Goal: Navigation & Orientation: Find specific page/section

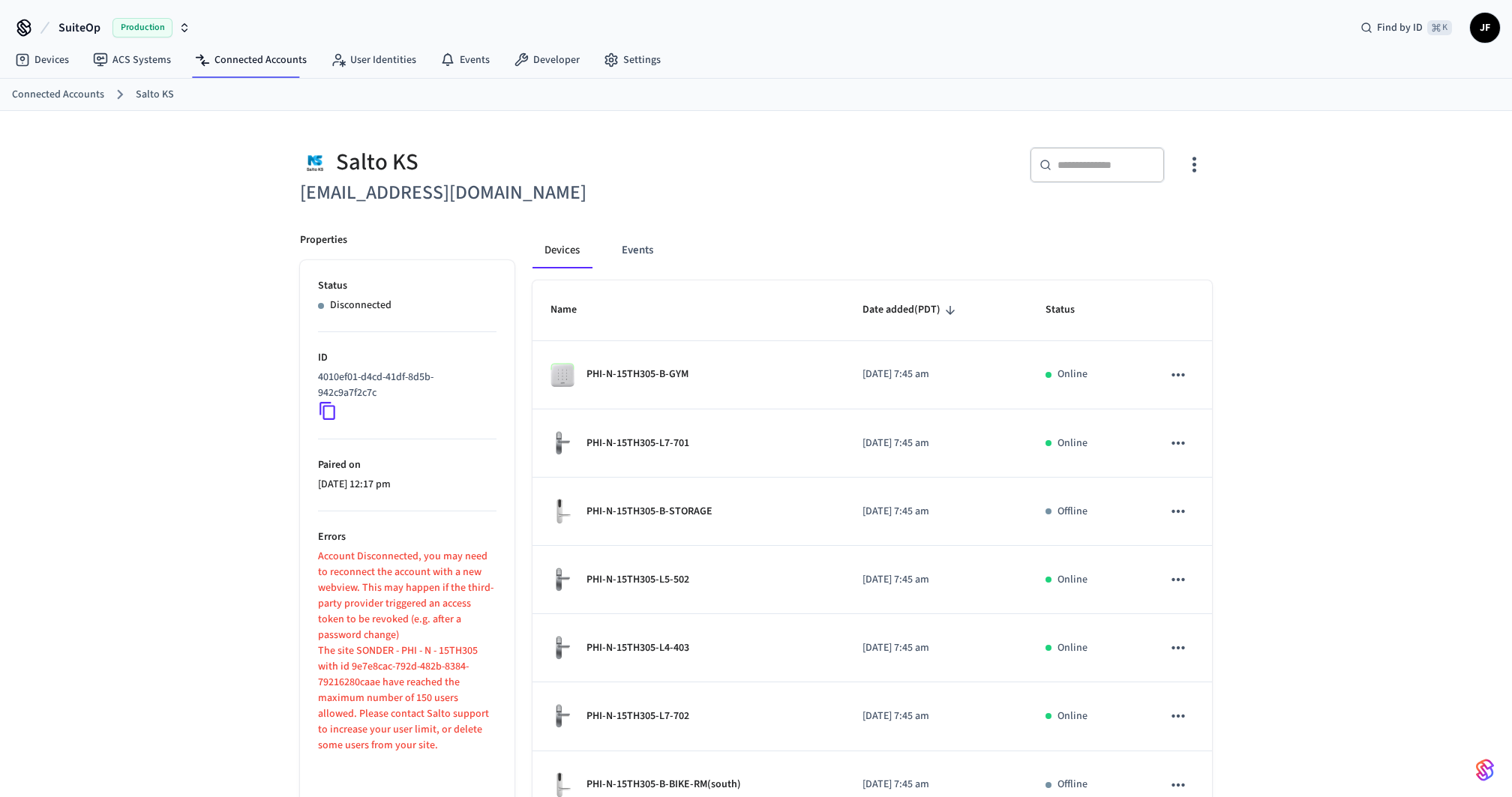
click at [811, 79] on div "Connected Accounts [GEOGRAPHIC_DATA]" at bounding box center [756, 94] width 1512 height 32
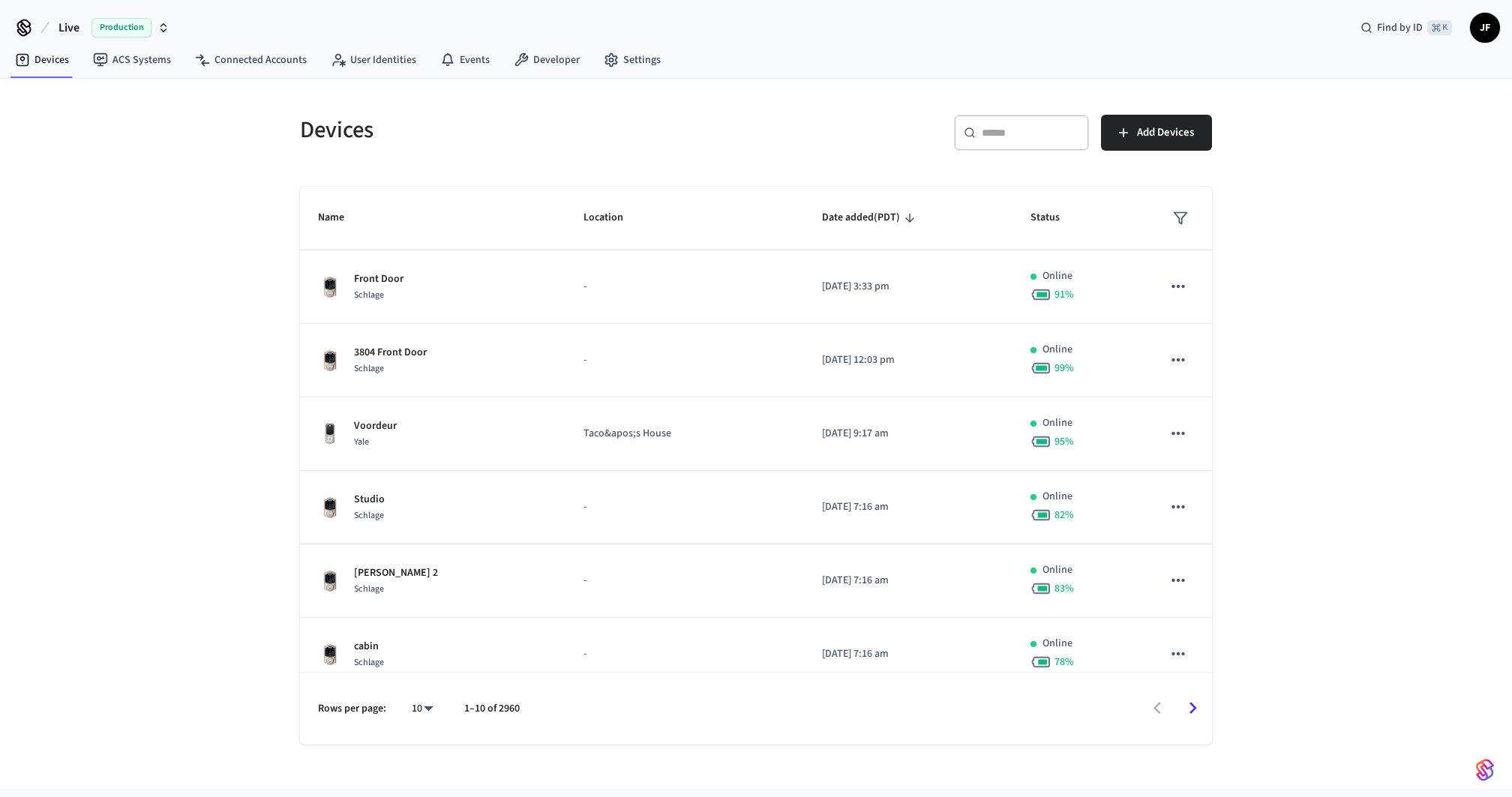
click at [76, 26] on span "Live" at bounding box center [68, 28] width 21 height 18
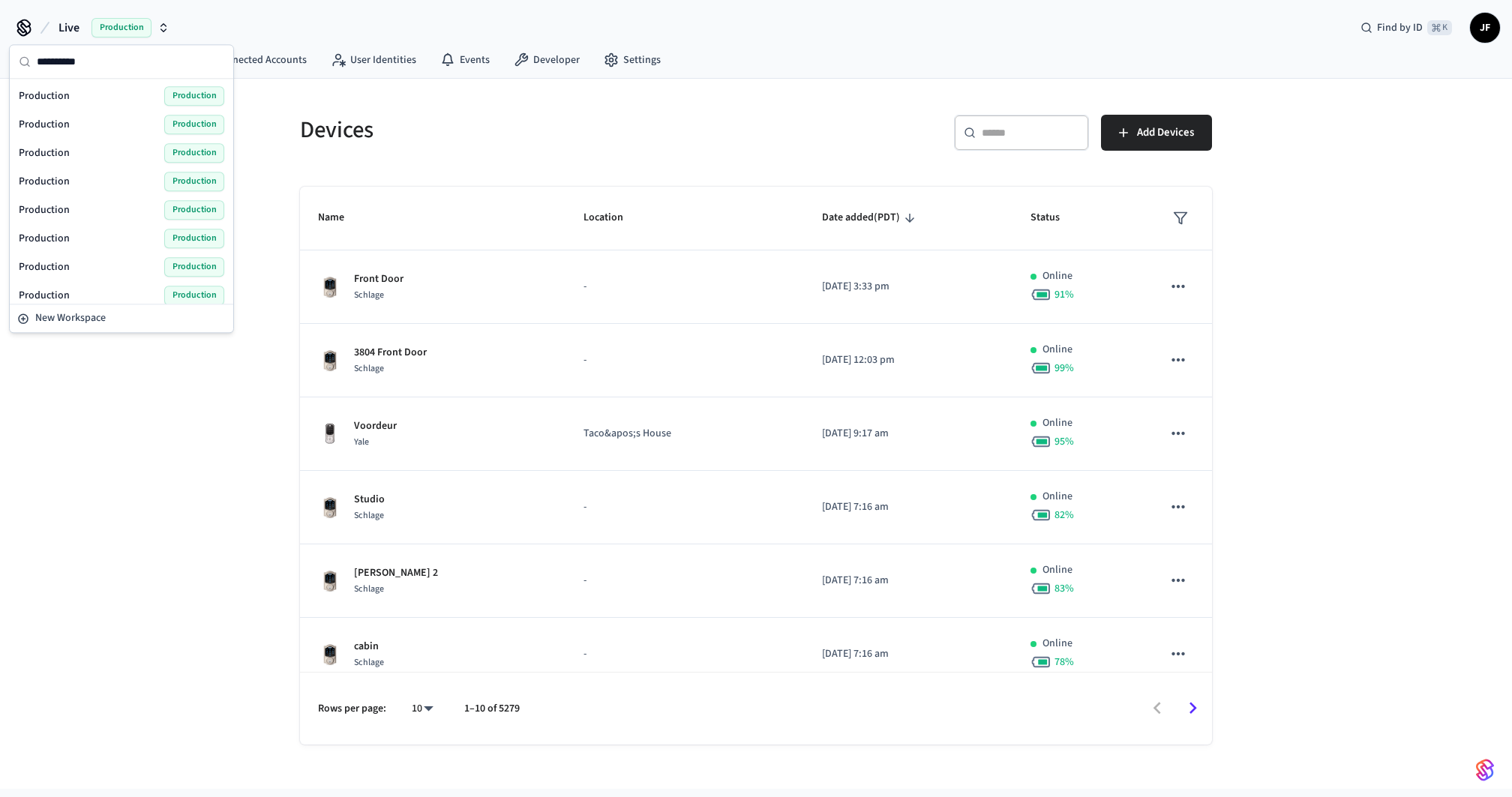
type input "**********"
click at [74, 97] on div "Production Production" at bounding box center [121, 96] width 206 height 20
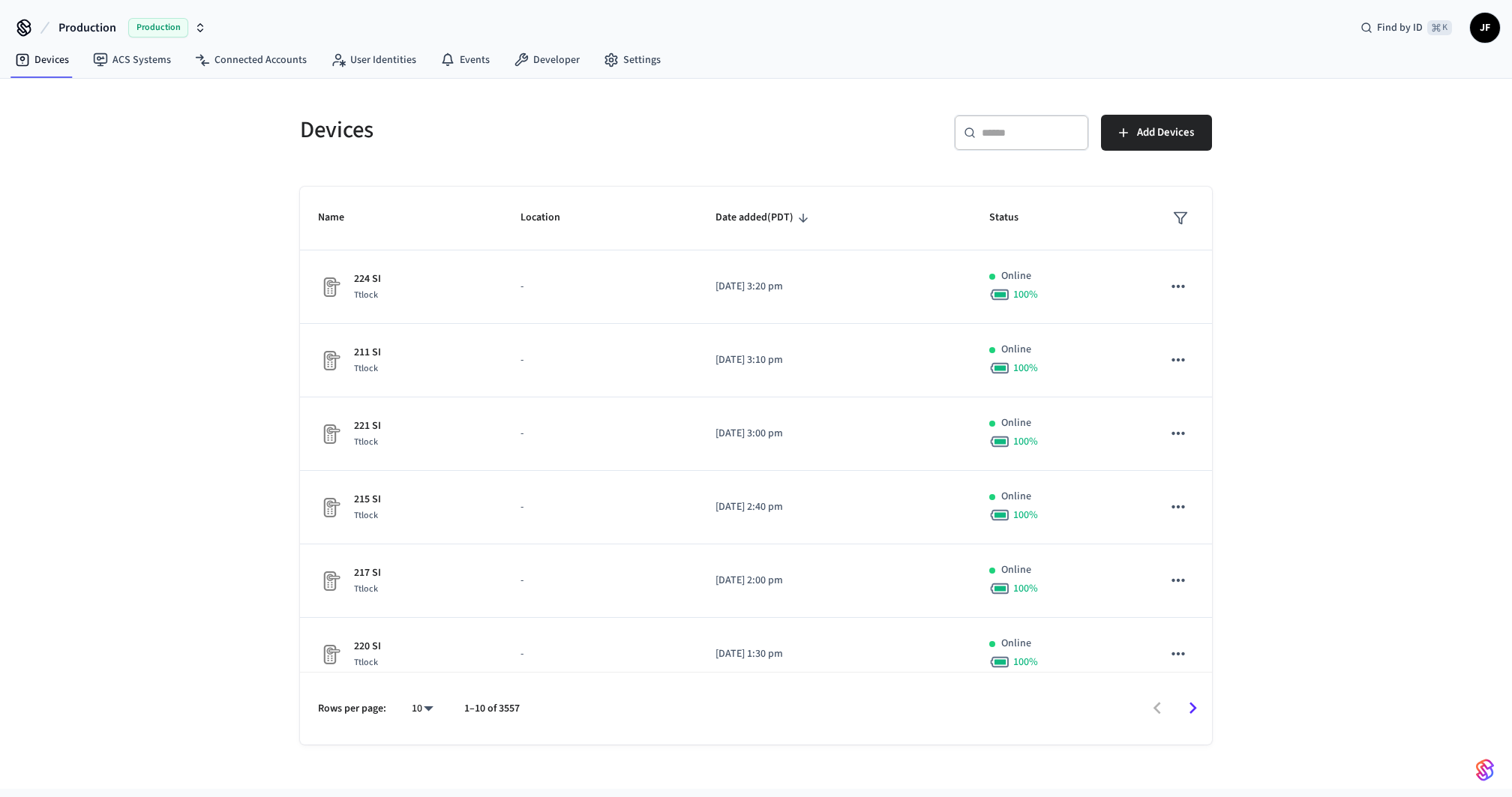
click at [96, 26] on span "Production" at bounding box center [87, 28] width 58 height 18
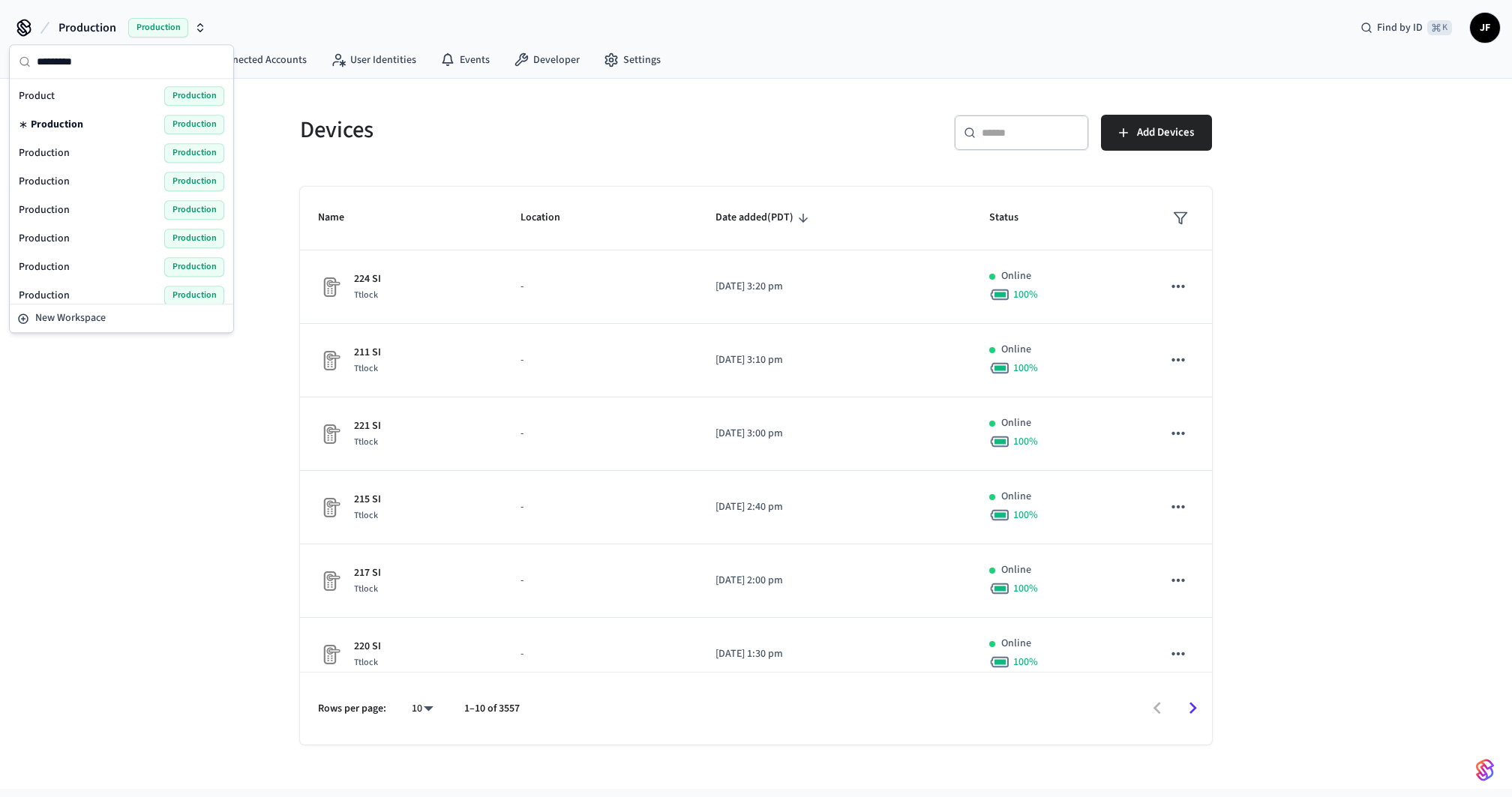
type input "*********"
click at [83, 148] on div "Production Production" at bounding box center [121, 153] width 206 height 20
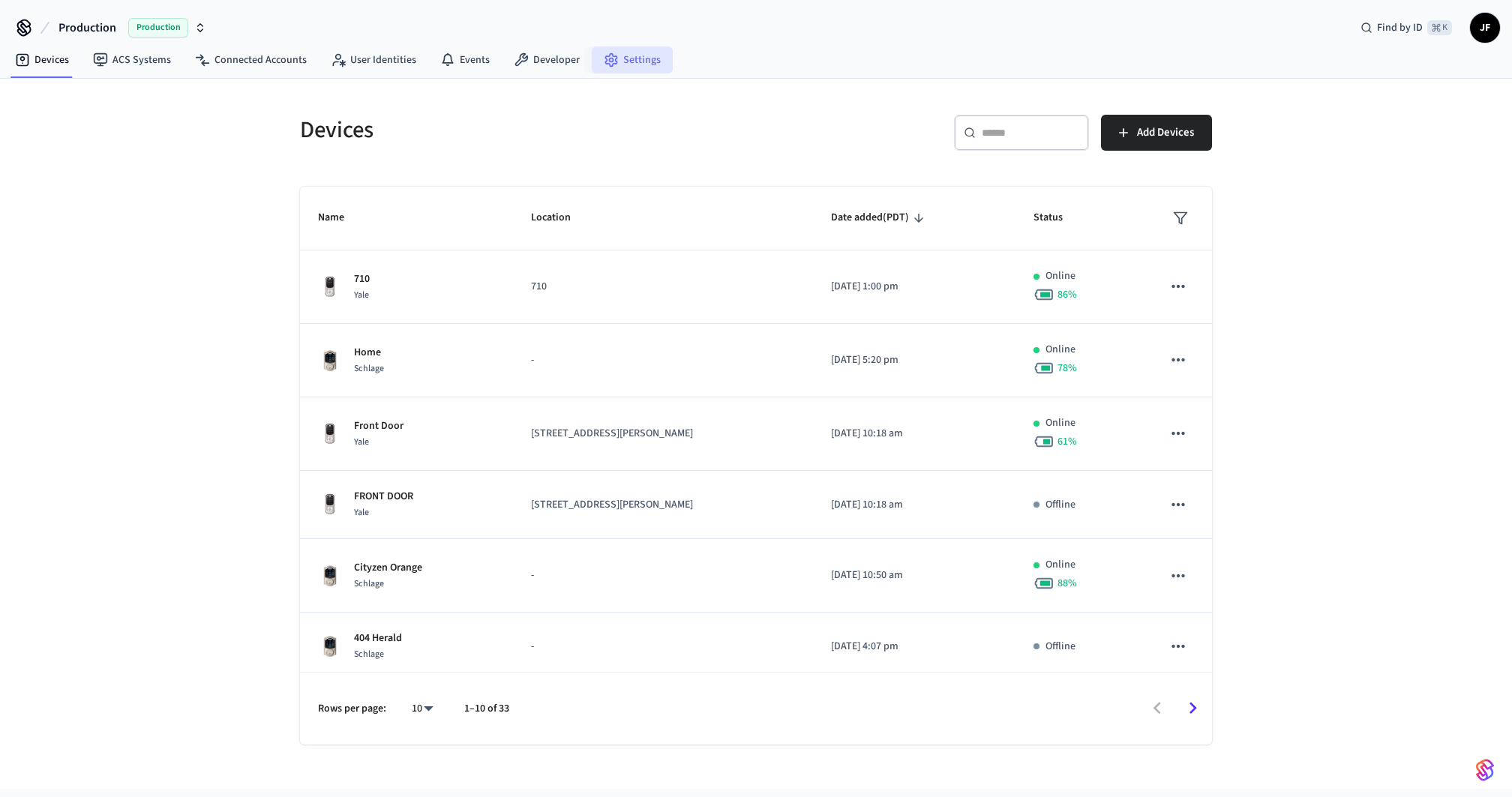
click at [632, 64] on link "Settings" at bounding box center [632, 59] width 81 height 27
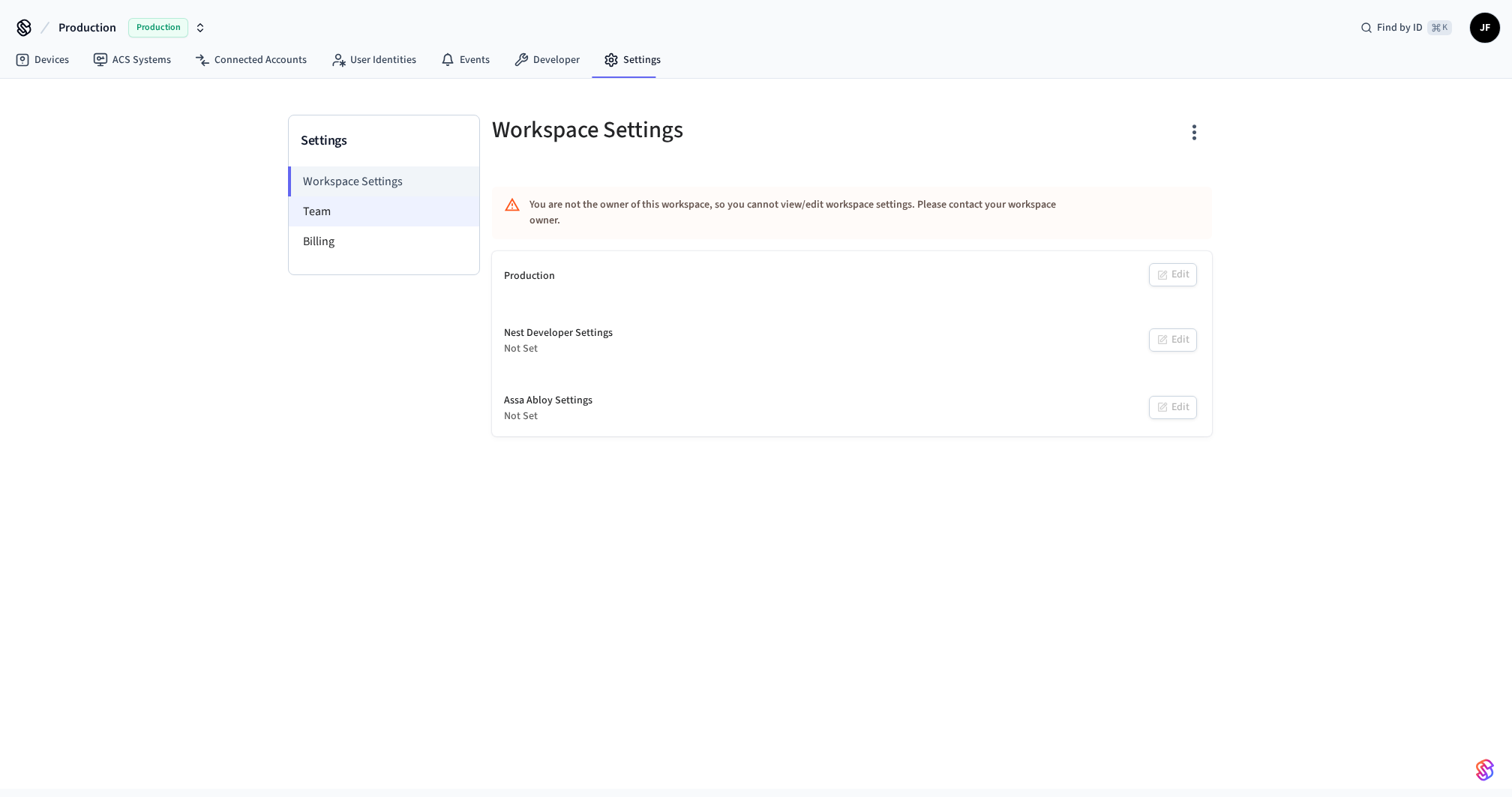
click at [381, 210] on li "Team" at bounding box center [384, 212] width 191 height 30
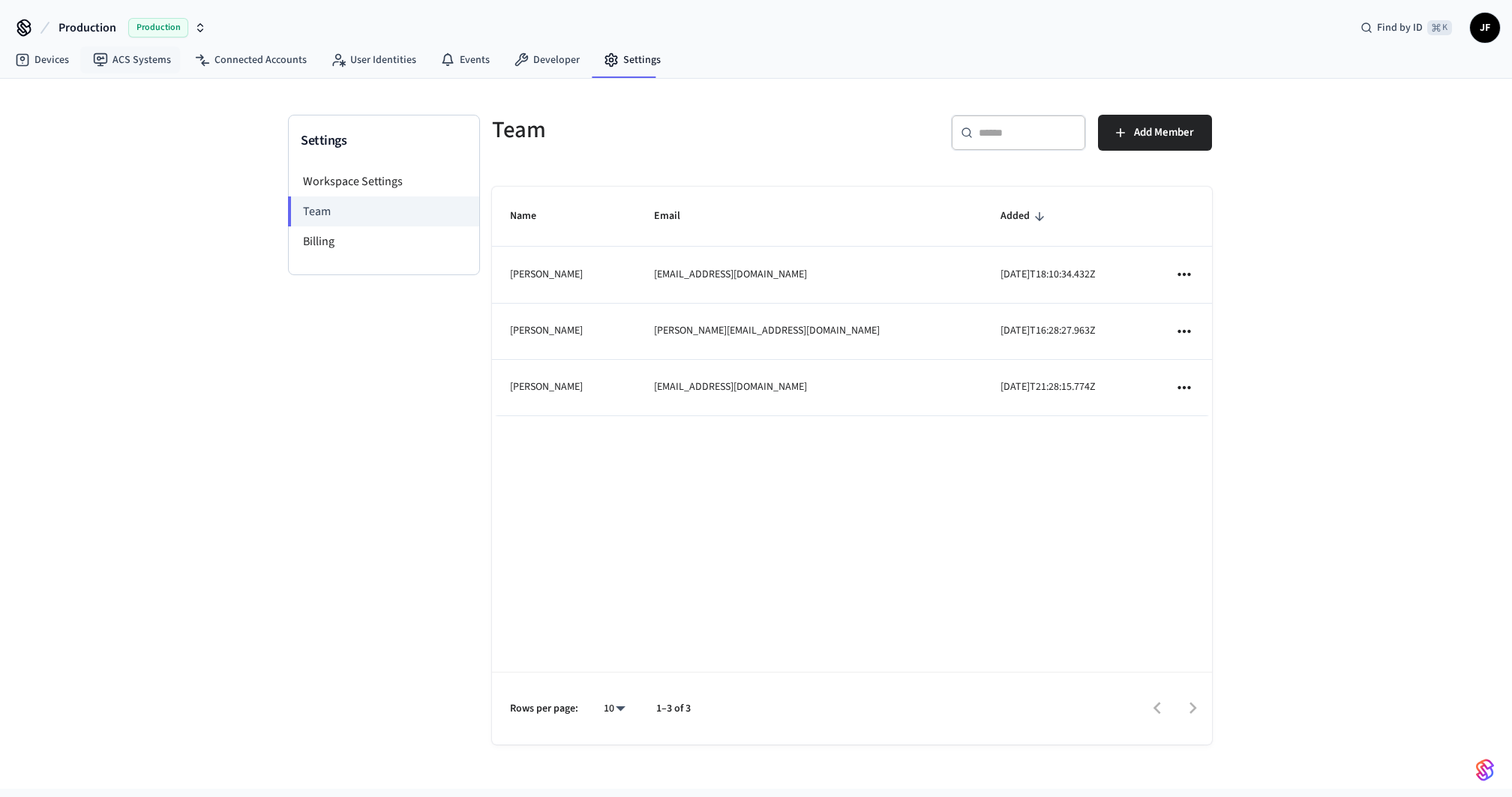
click at [78, 28] on span "Production" at bounding box center [87, 28] width 58 height 18
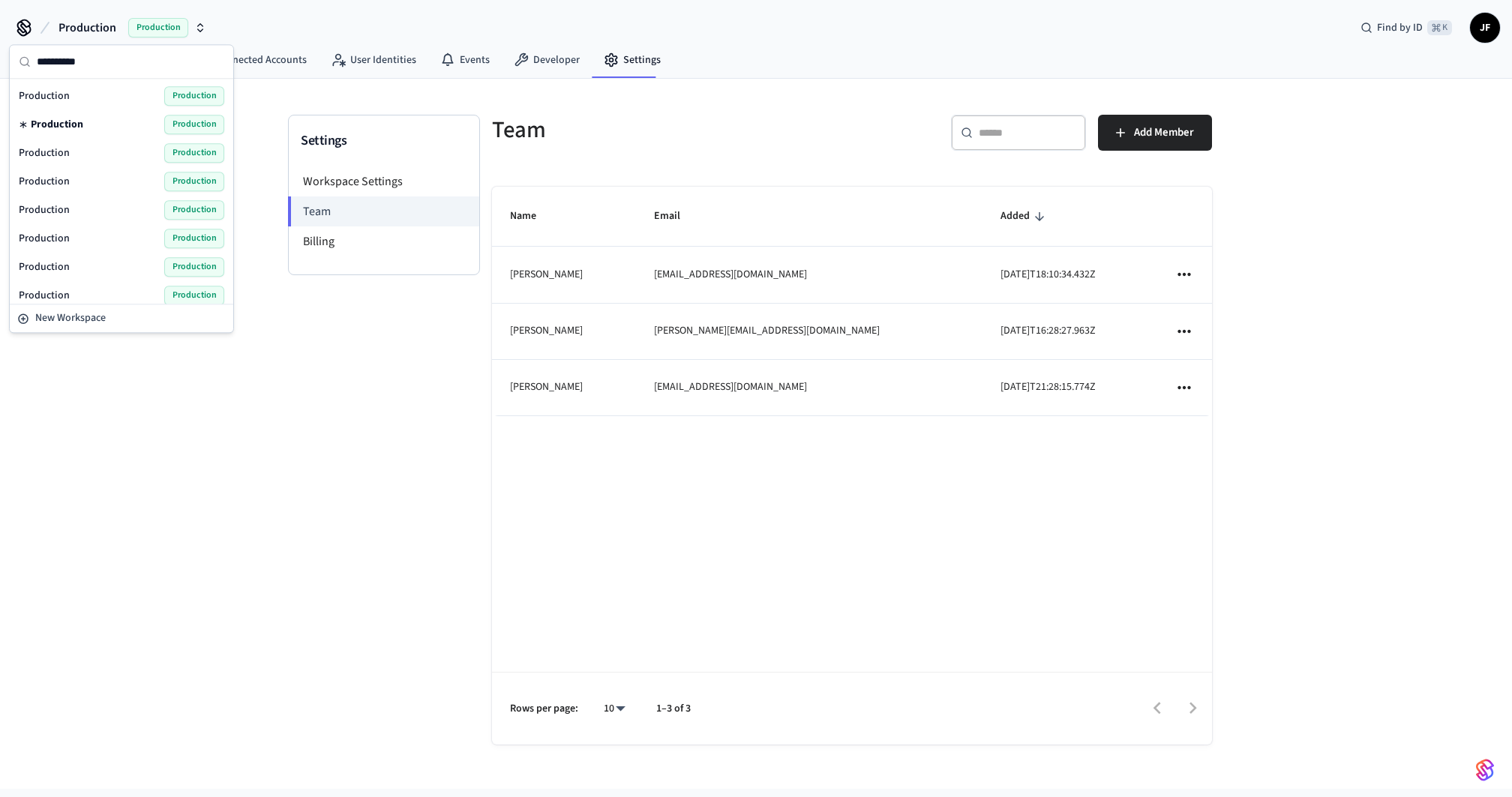
type input "**********"
click at [69, 154] on div "Production Production" at bounding box center [121, 153] width 206 height 20
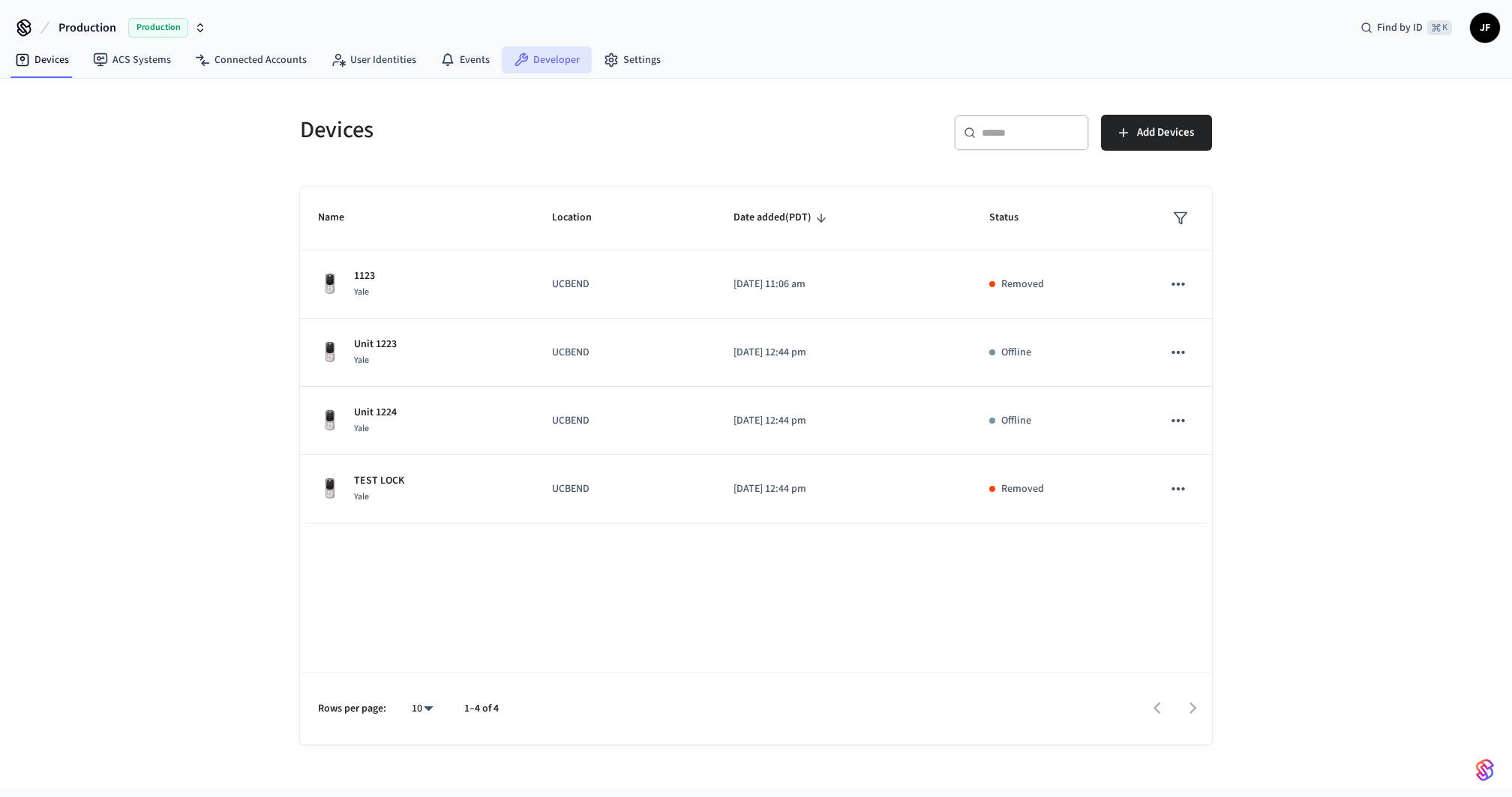
click at [560, 62] on link "Developer" at bounding box center [546, 59] width 90 height 27
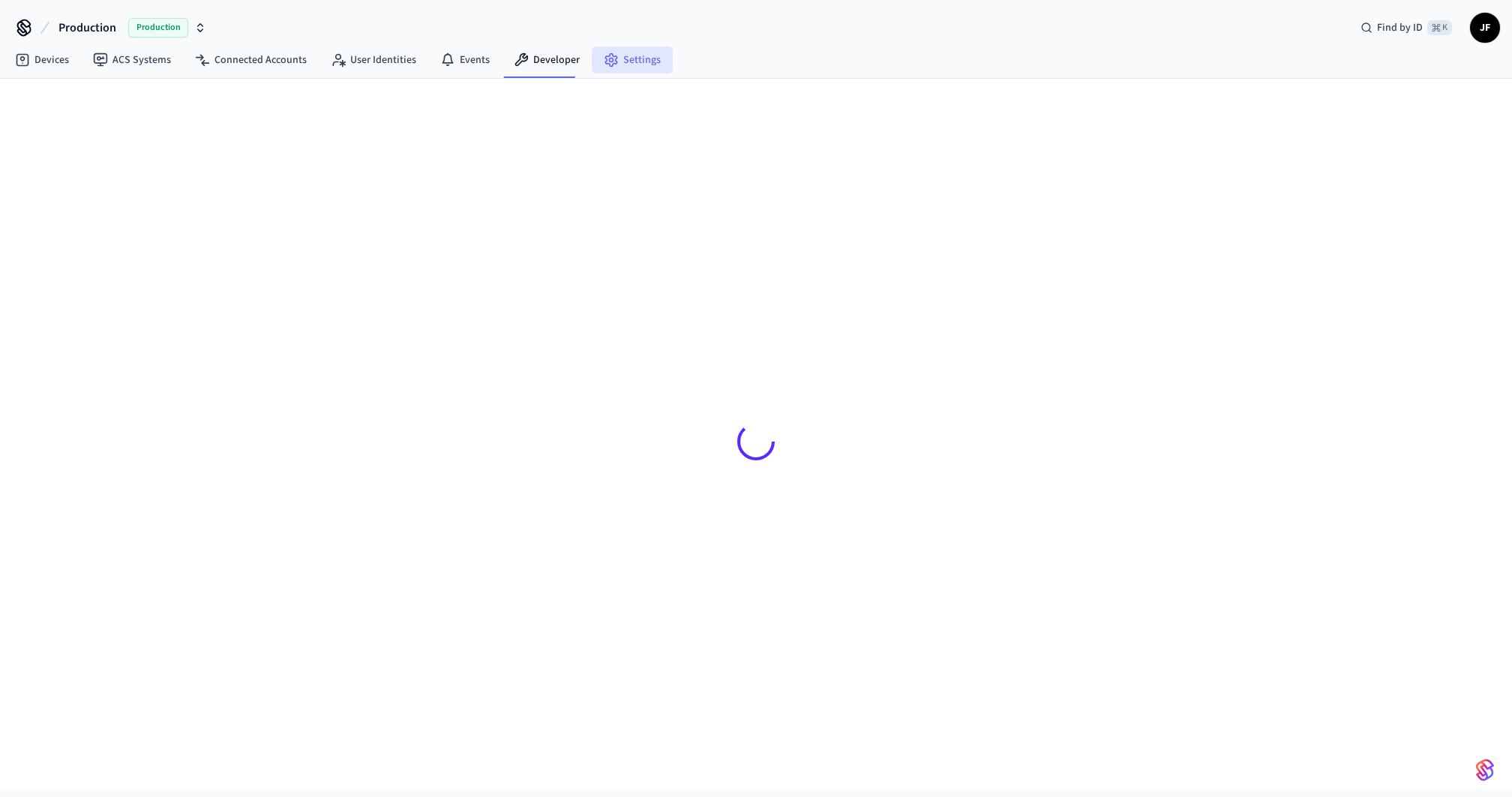
click at [640, 54] on link "Settings" at bounding box center [632, 59] width 81 height 27
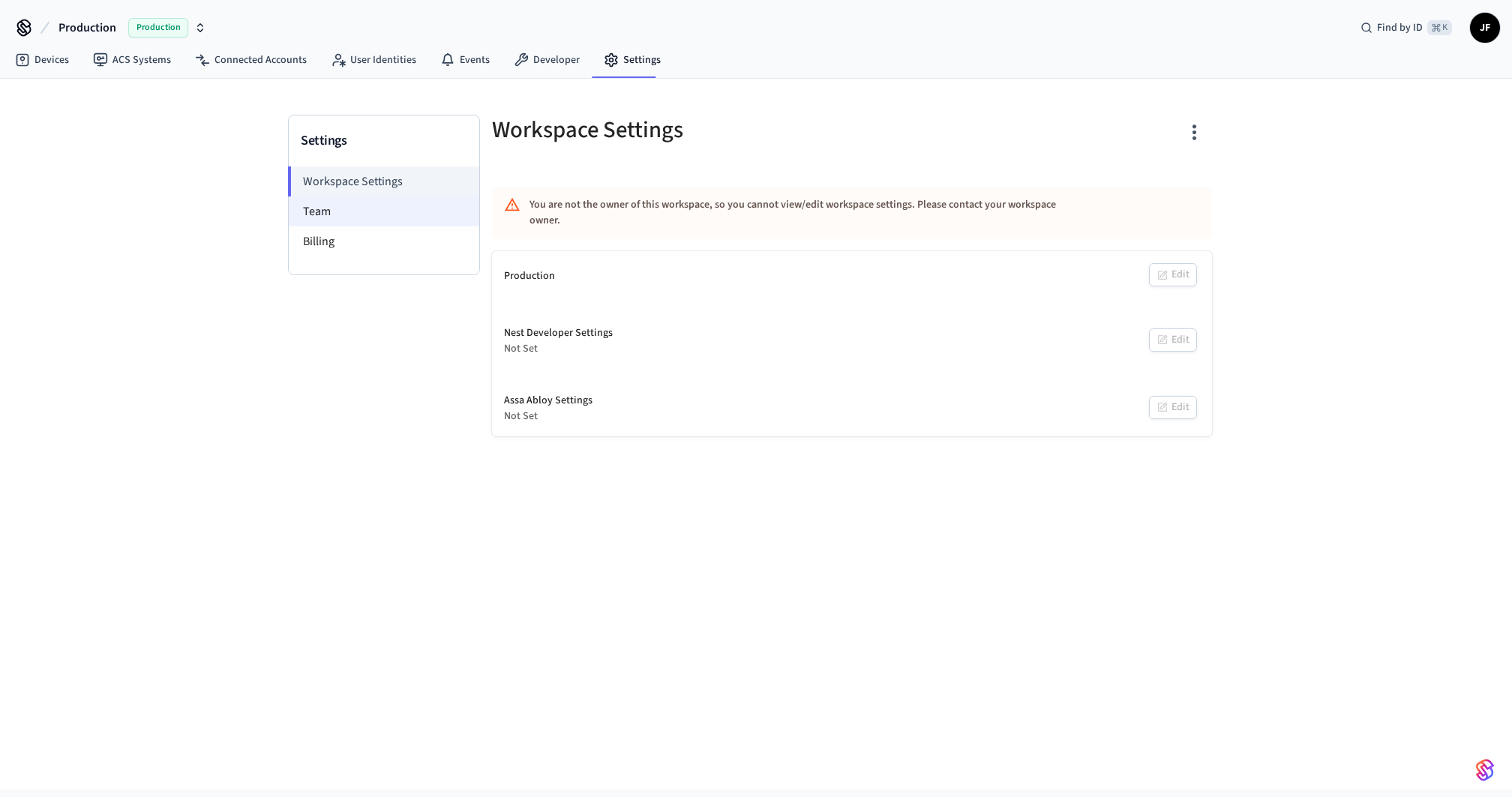
click at [367, 216] on li "Team" at bounding box center [384, 212] width 191 height 30
click at [330, 212] on li "Team" at bounding box center [384, 212] width 191 height 30
click at [365, 217] on li "Team" at bounding box center [384, 212] width 191 height 30
click at [301, 219] on li "Team" at bounding box center [384, 212] width 191 height 30
click at [176, 197] on div "Settings Workspace Settings Team Billing Workspace Settings You are not the own…" at bounding box center [756, 434] width 1512 height 710
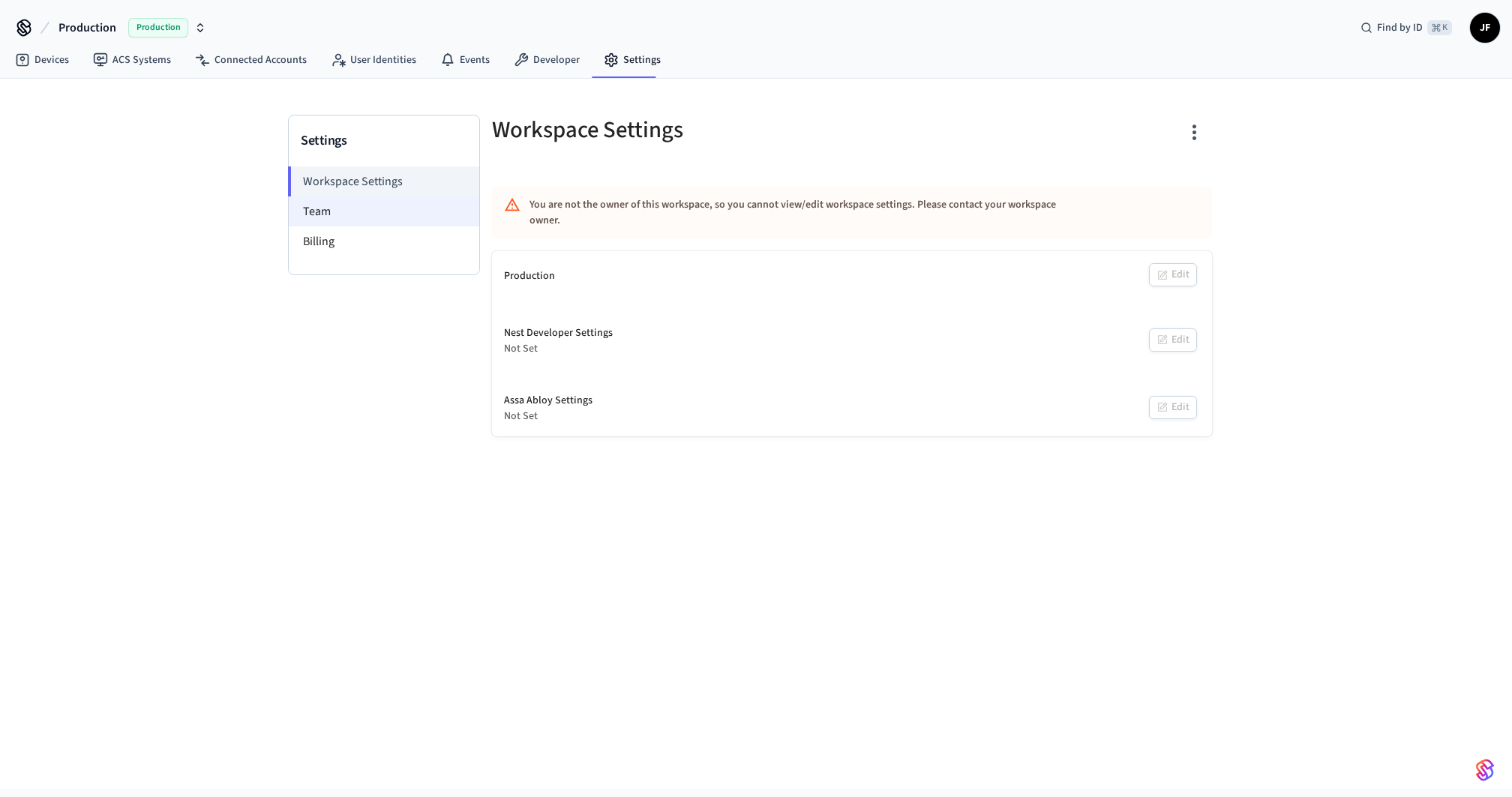
click at [304, 215] on li "Team" at bounding box center [384, 212] width 191 height 30
click at [305, 212] on li "Team" at bounding box center [384, 212] width 191 height 30
click at [325, 215] on li "Team" at bounding box center [384, 212] width 191 height 30
click at [370, 210] on li "Team" at bounding box center [384, 212] width 191 height 30
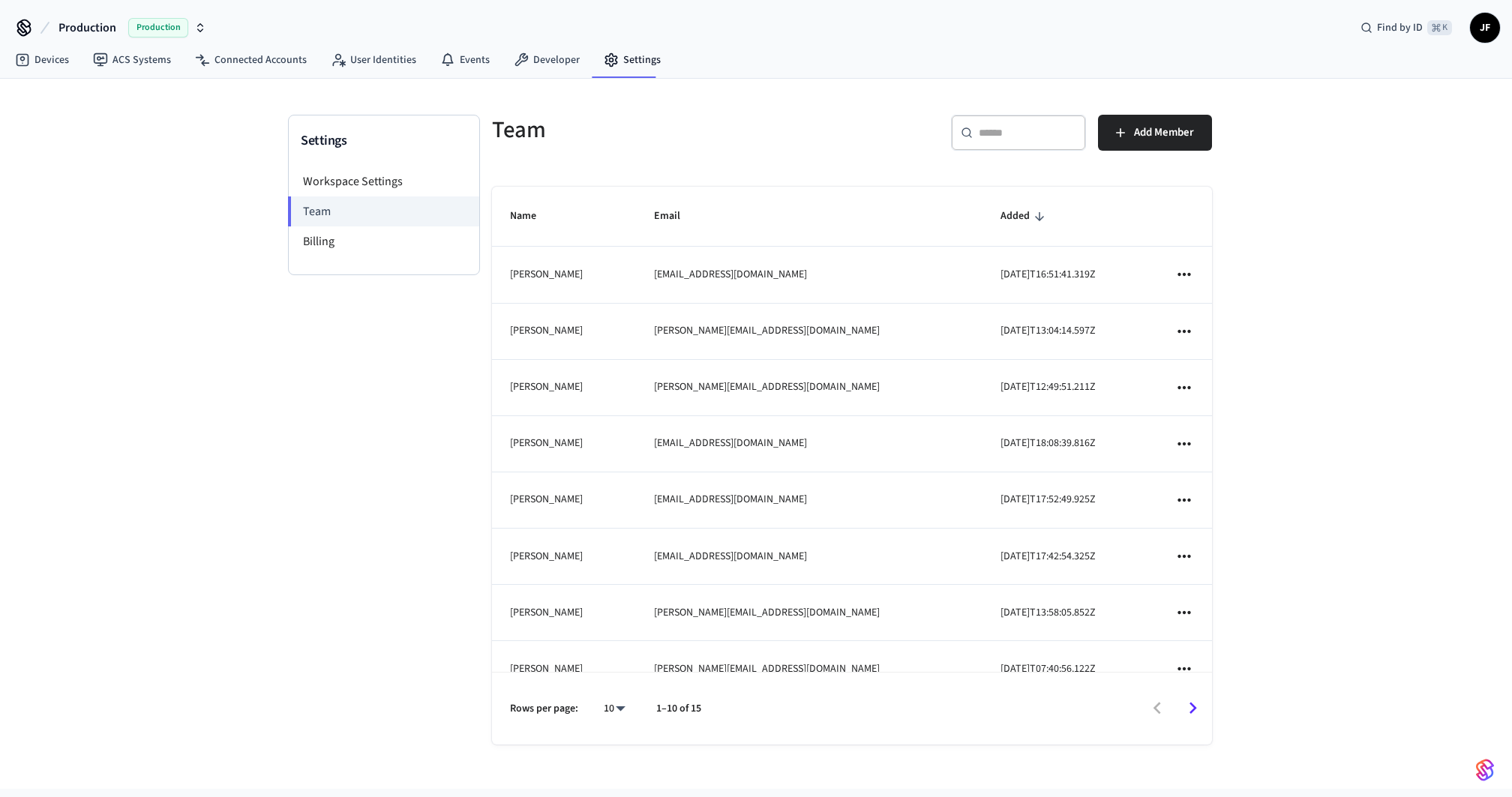
click at [162, 248] on div "Settings Workspace Settings Team Billing Team ​ ​ Add Member Name Email Added P…" at bounding box center [756, 434] width 1512 height 710
click at [236, 69] on link "Connected Accounts" at bounding box center [251, 59] width 136 height 27
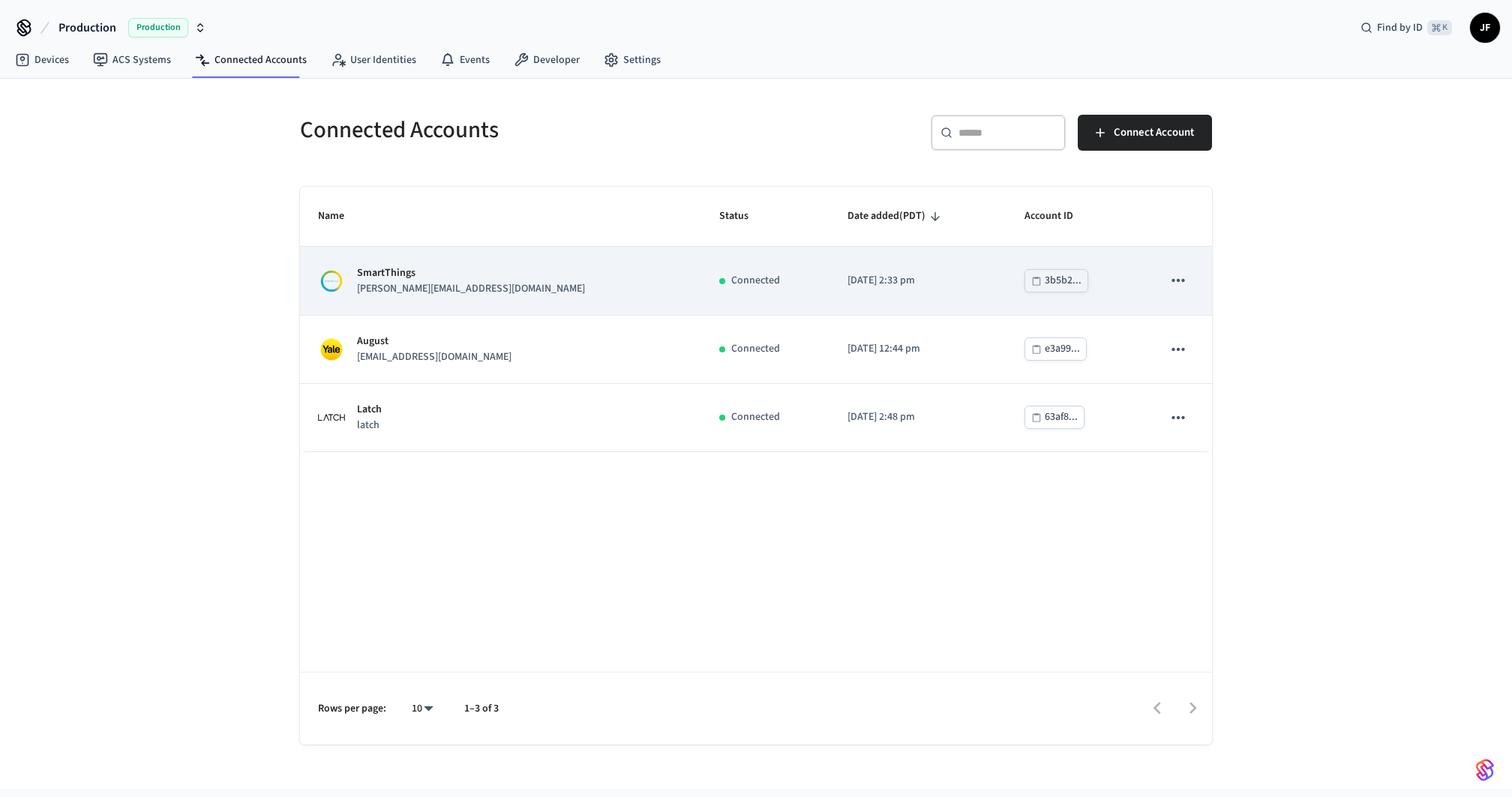
click at [380, 275] on p "SmartThings" at bounding box center [471, 274] width 228 height 16
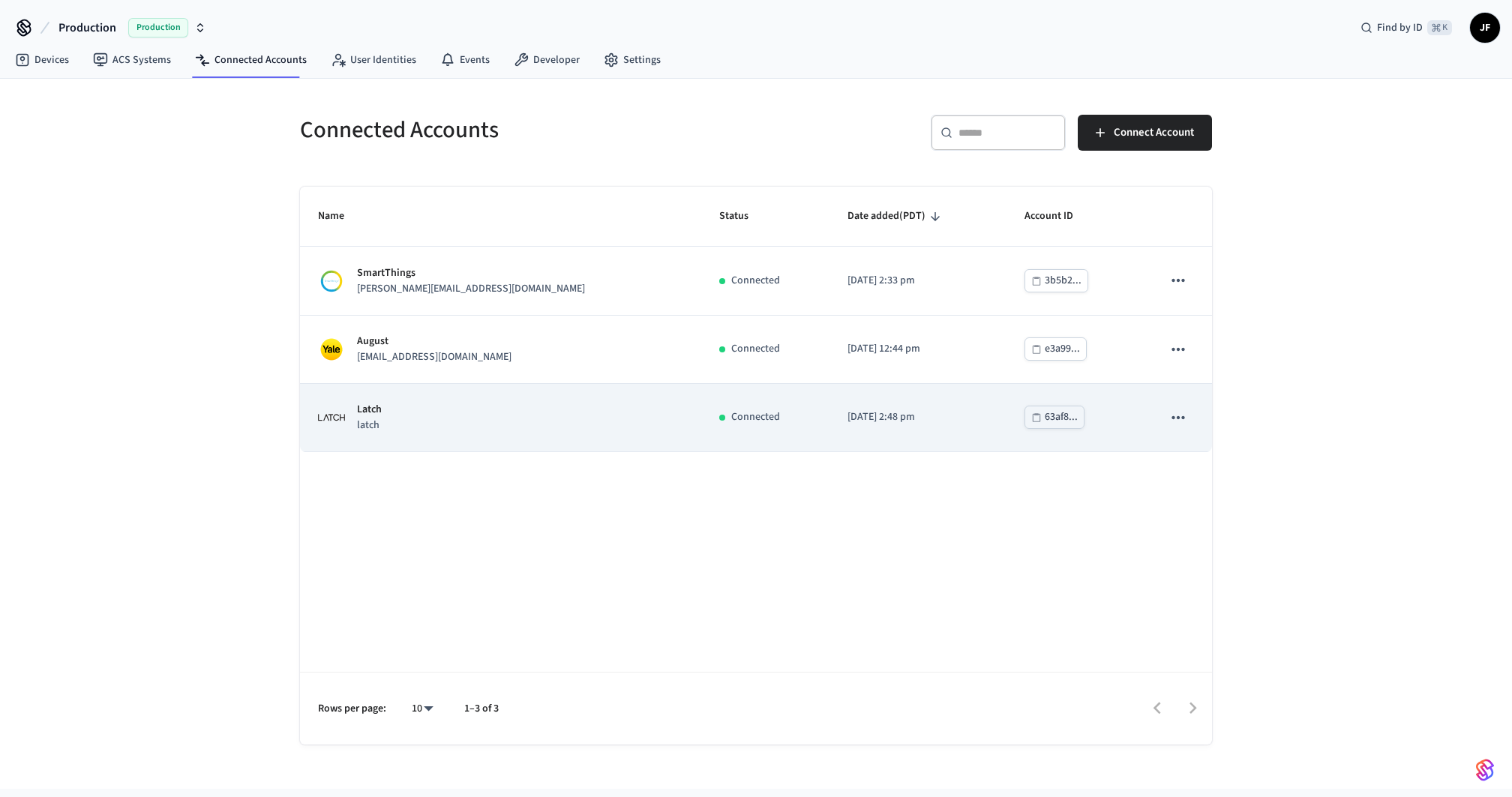
click at [458, 408] on div "Latch latch" at bounding box center [500, 418] width 365 height 31
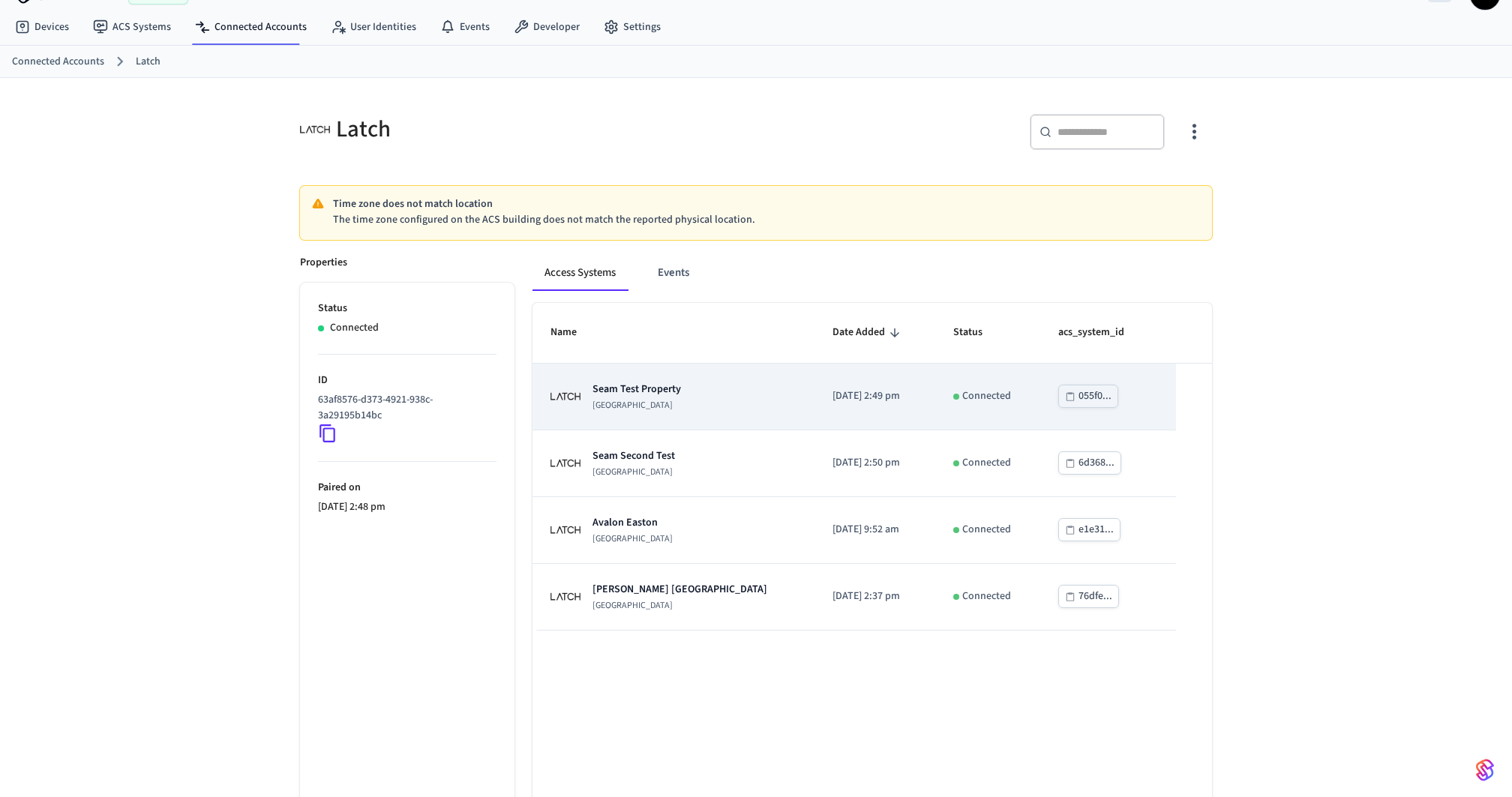
scroll to position [43, 0]
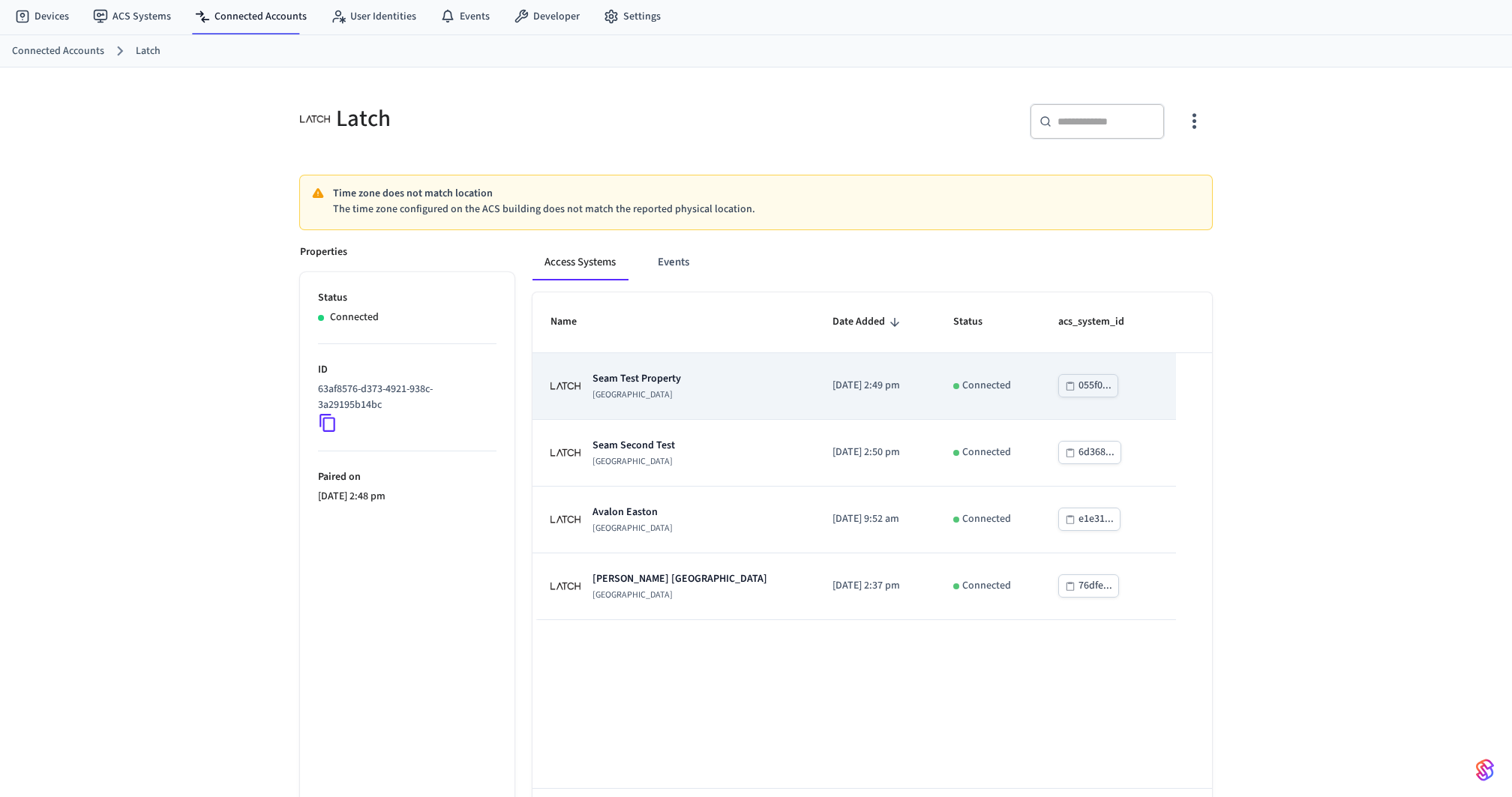
click at [653, 402] on td "Seam Test Property Latch Building" at bounding box center [673, 387] width 282 height 67
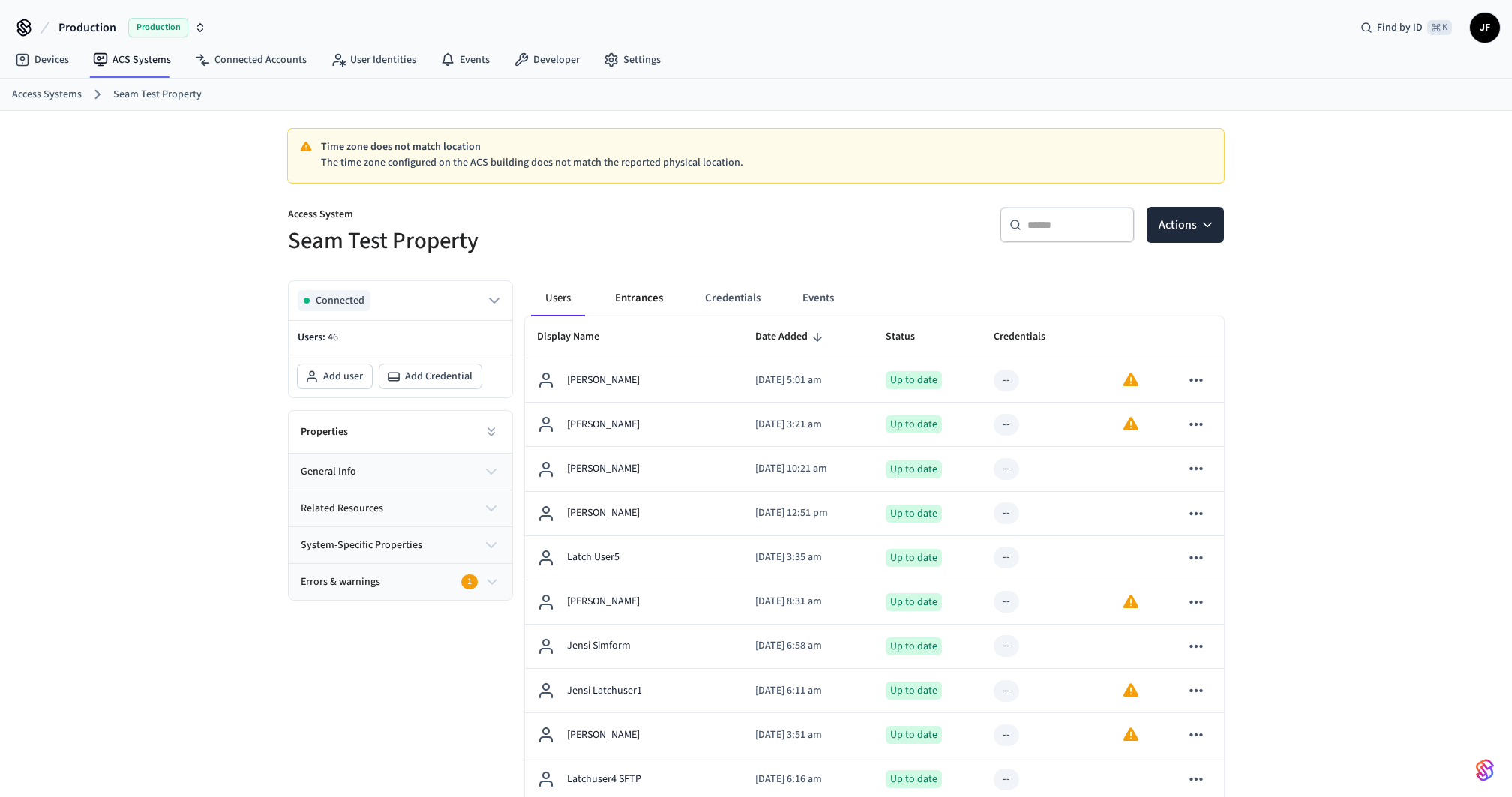
click at [660, 295] on button "Entrances" at bounding box center [638, 298] width 72 height 36
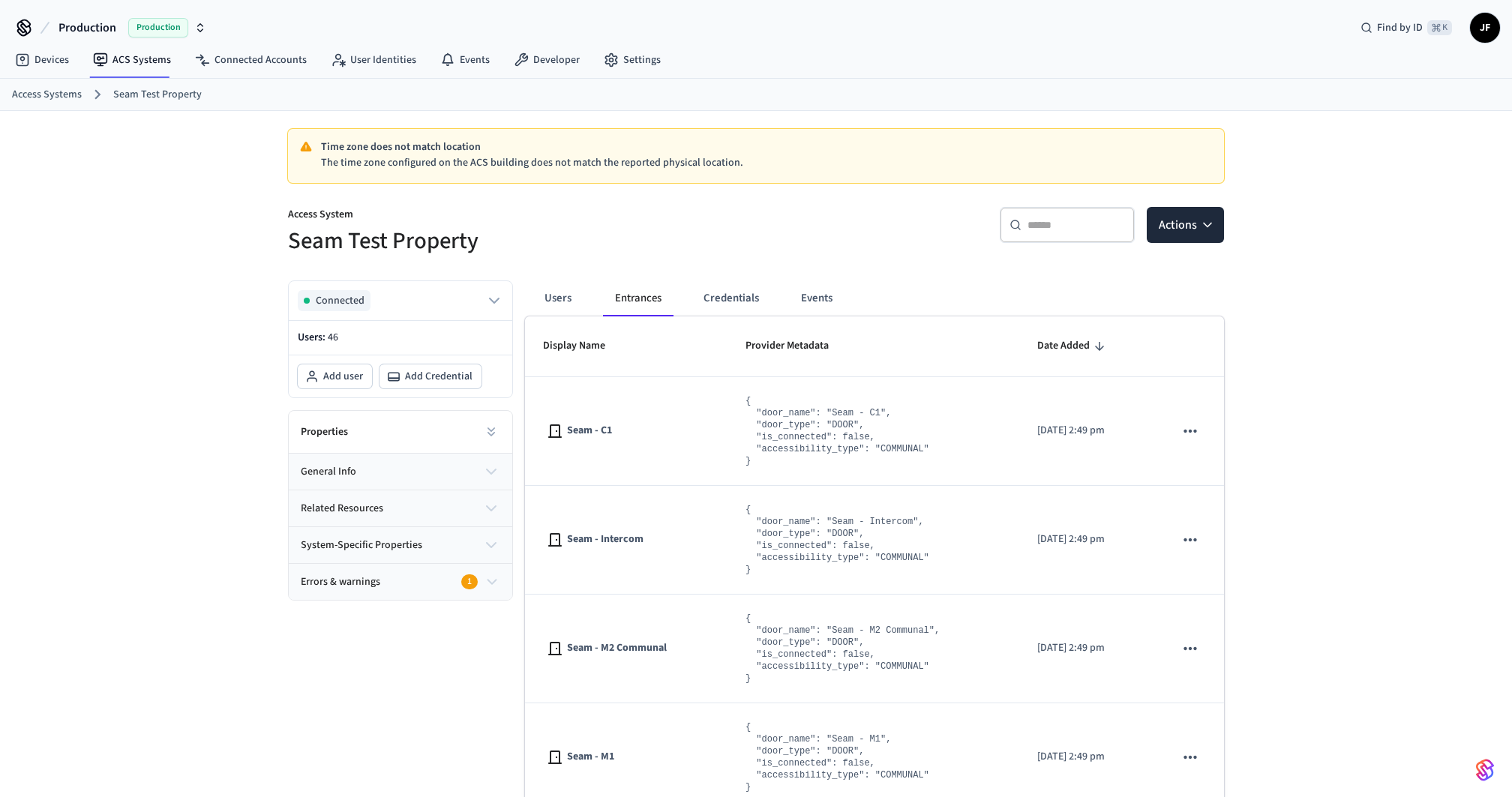
scroll to position [77, 0]
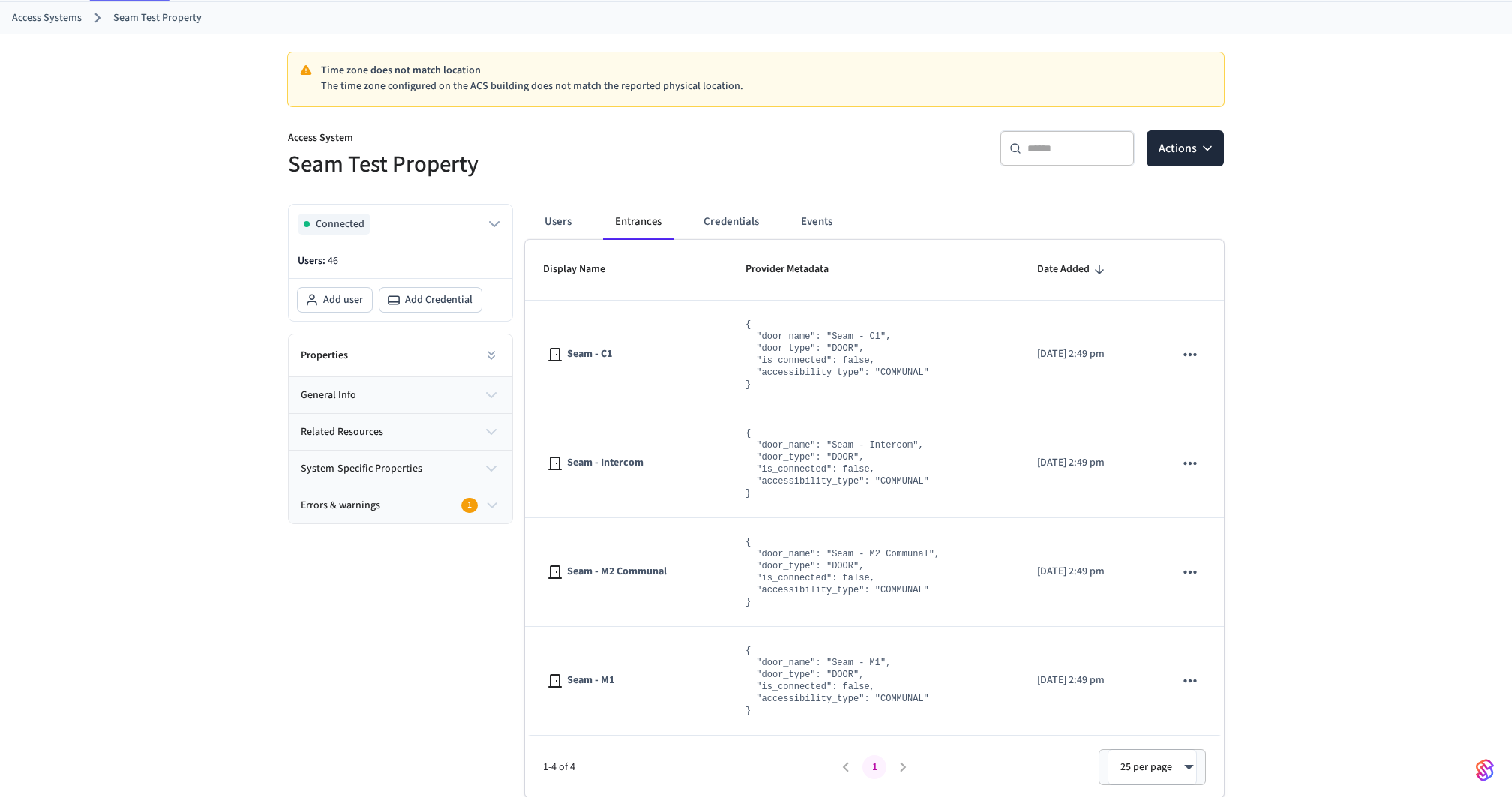
scroll to position [43, 0]
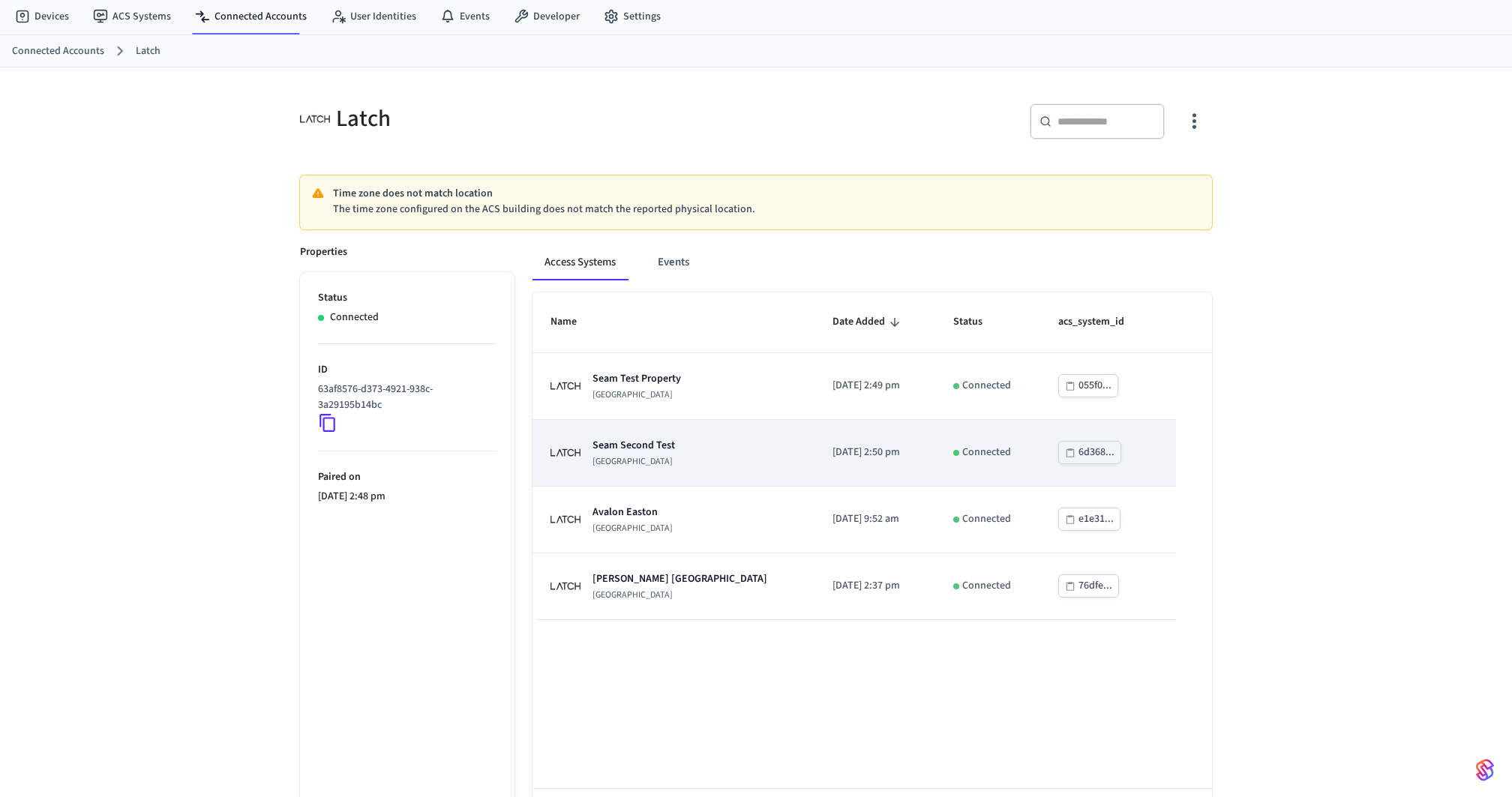
click at [585, 438] on div "Seam Second Test Latch Building" at bounding box center [612, 453] width 125 height 30
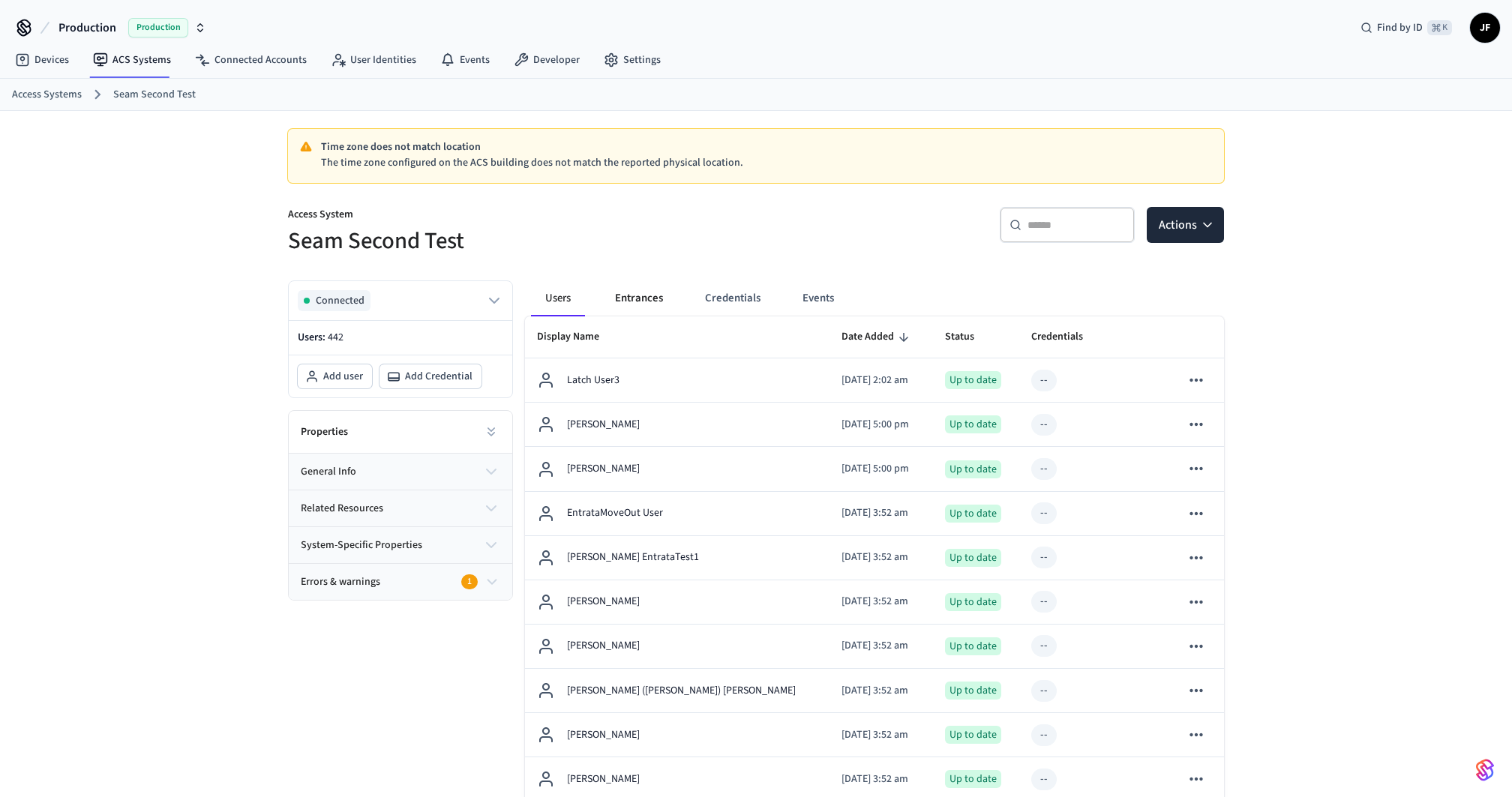
click at [630, 294] on button "Entrances" at bounding box center [638, 298] width 72 height 36
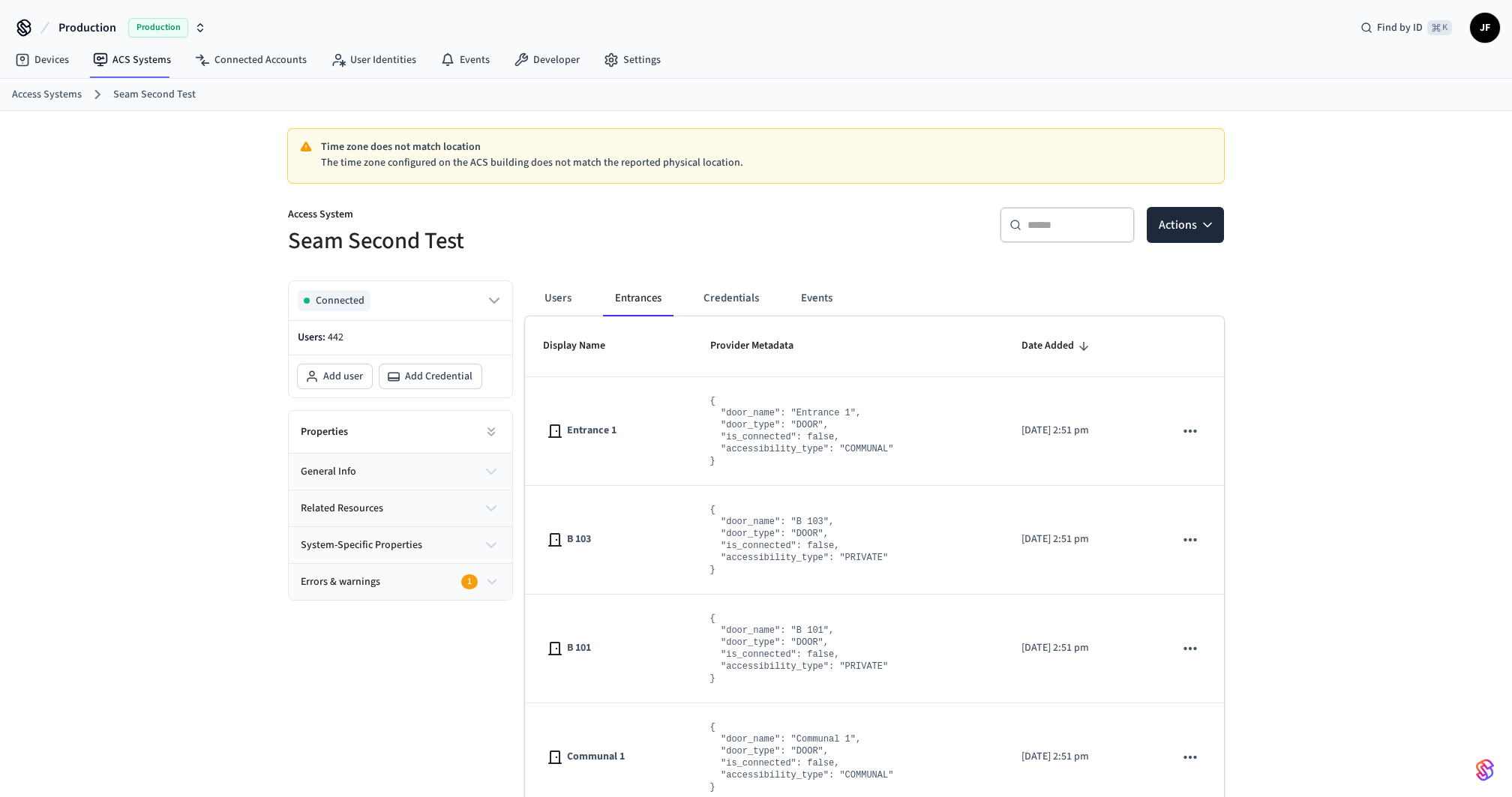
scroll to position [77, 0]
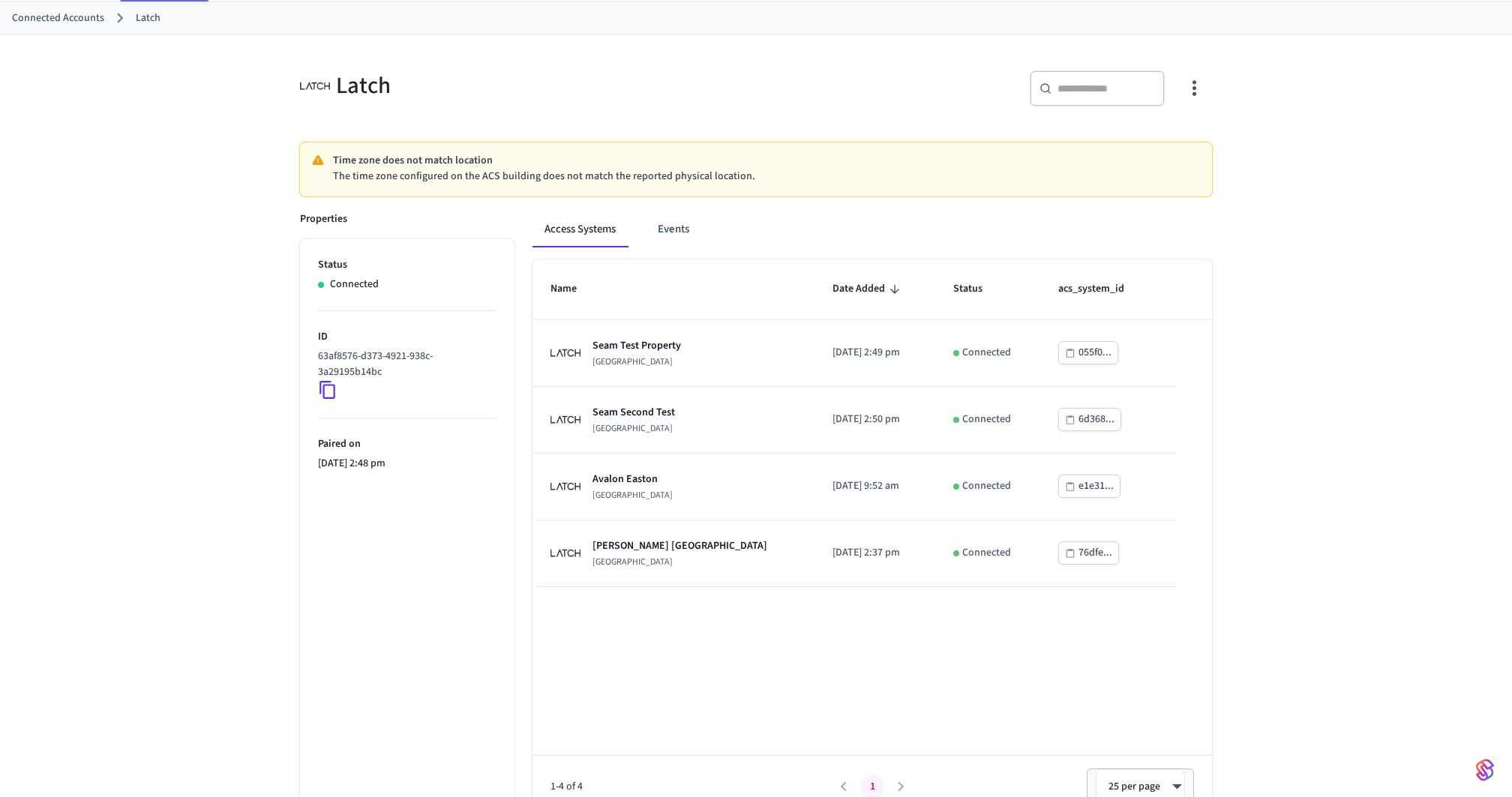
scroll to position [43, 0]
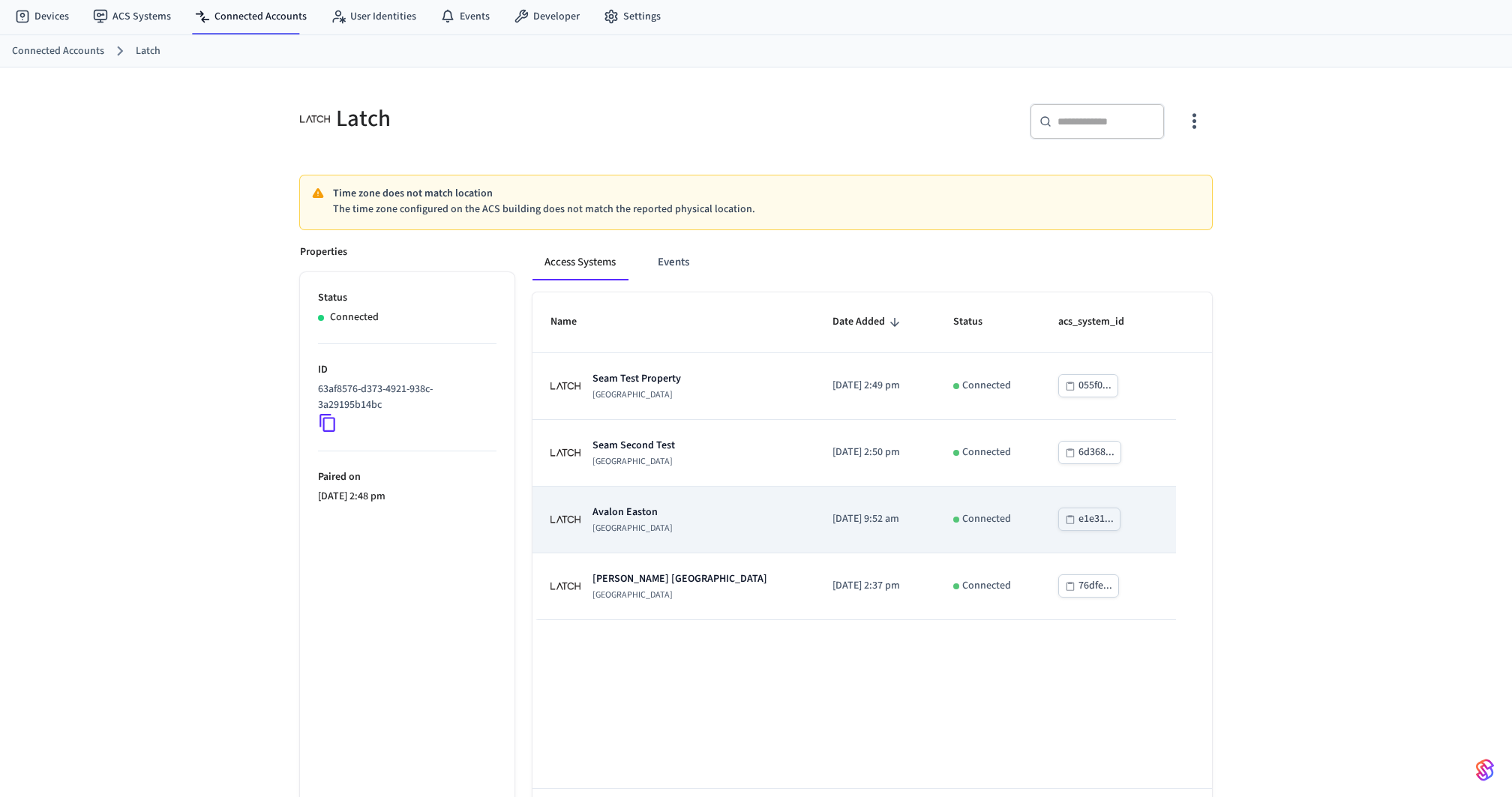
click at [672, 534] on td "Avalon Easton Latch Building" at bounding box center [673, 521] width 282 height 67
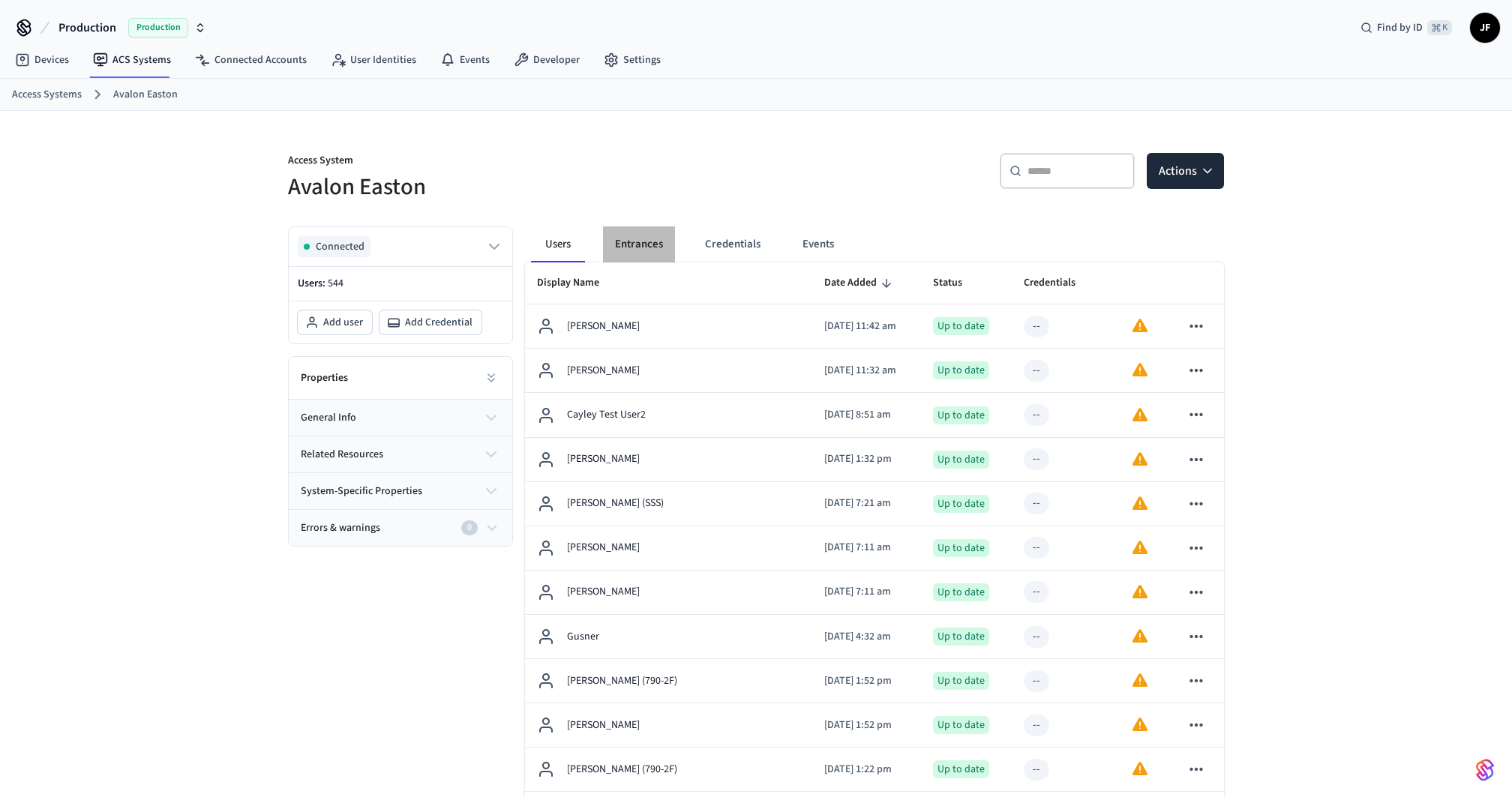
click at [651, 248] on button "Entrances" at bounding box center [638, 244] width 72 height 36
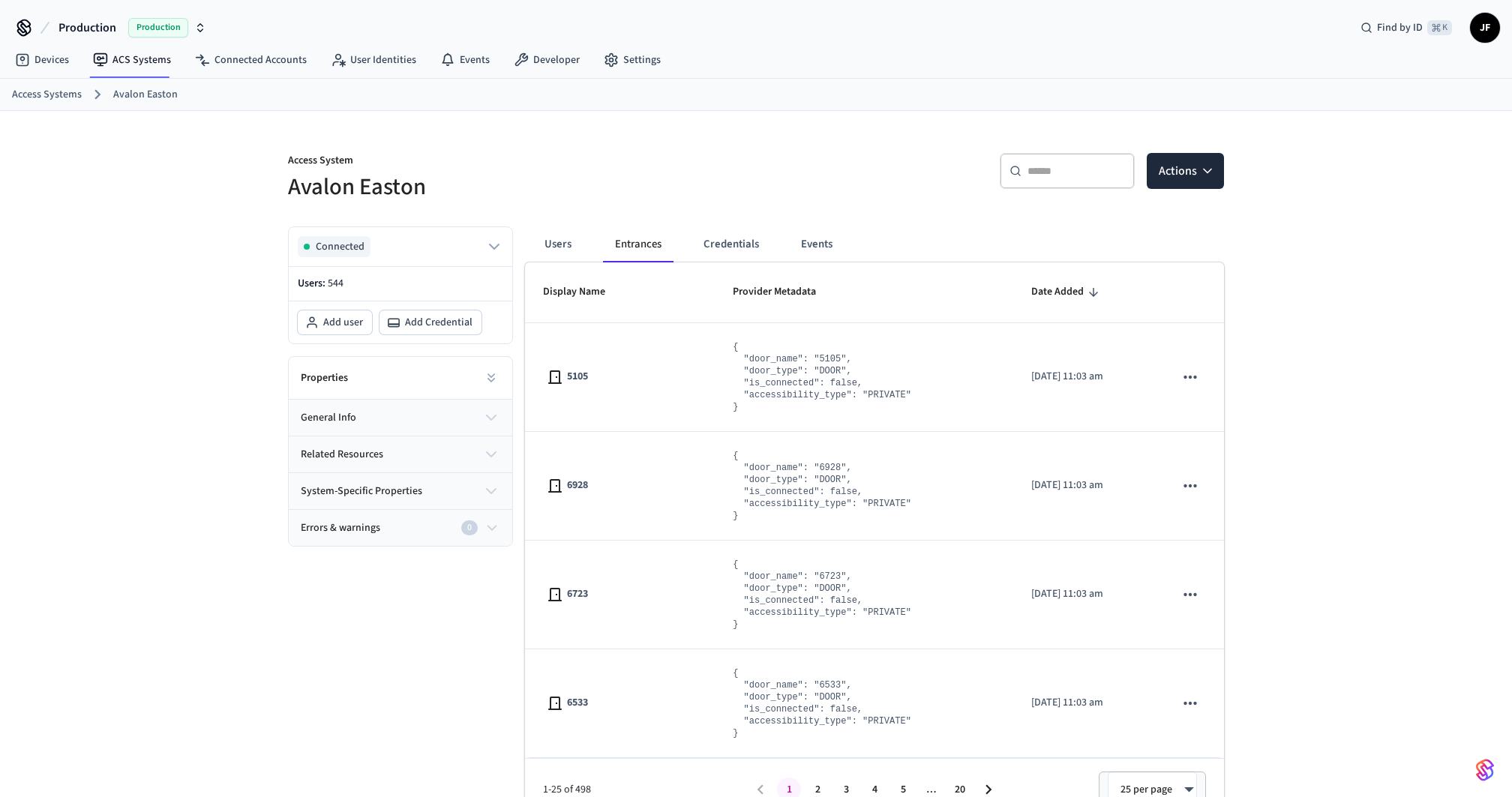
scroll to position [23, 0]
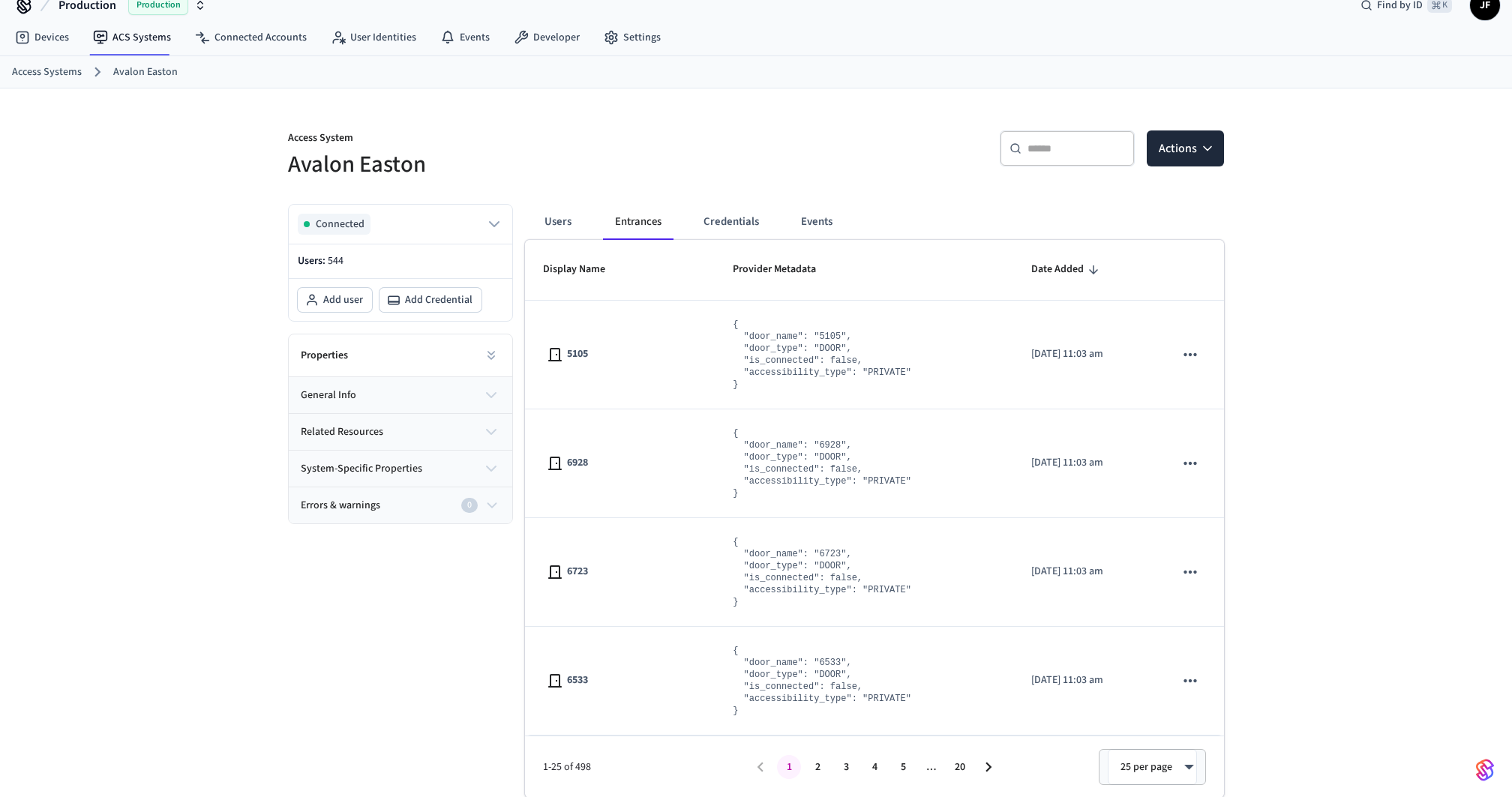
click at [652, 126] on div "Access System Avalon Easton" at bounding box center [508, 146] width 477 height 68
click at [78, 74] on link "Access Systems" at bounding box center [46, 73] width 70 height 16
click at [56, 37] on link "Devices" at bounding box center [41, 36] width 78 height 27
